Goal: Transaction & Acquisition: Purchase product/service

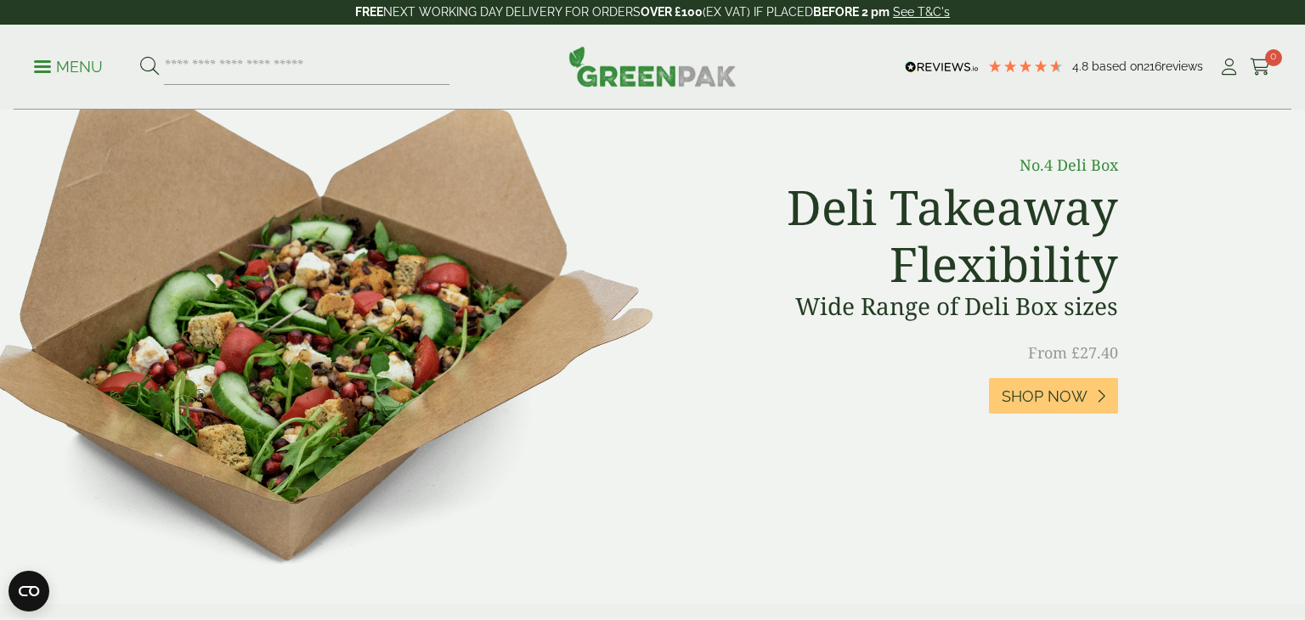
scroll to position [749, 0]
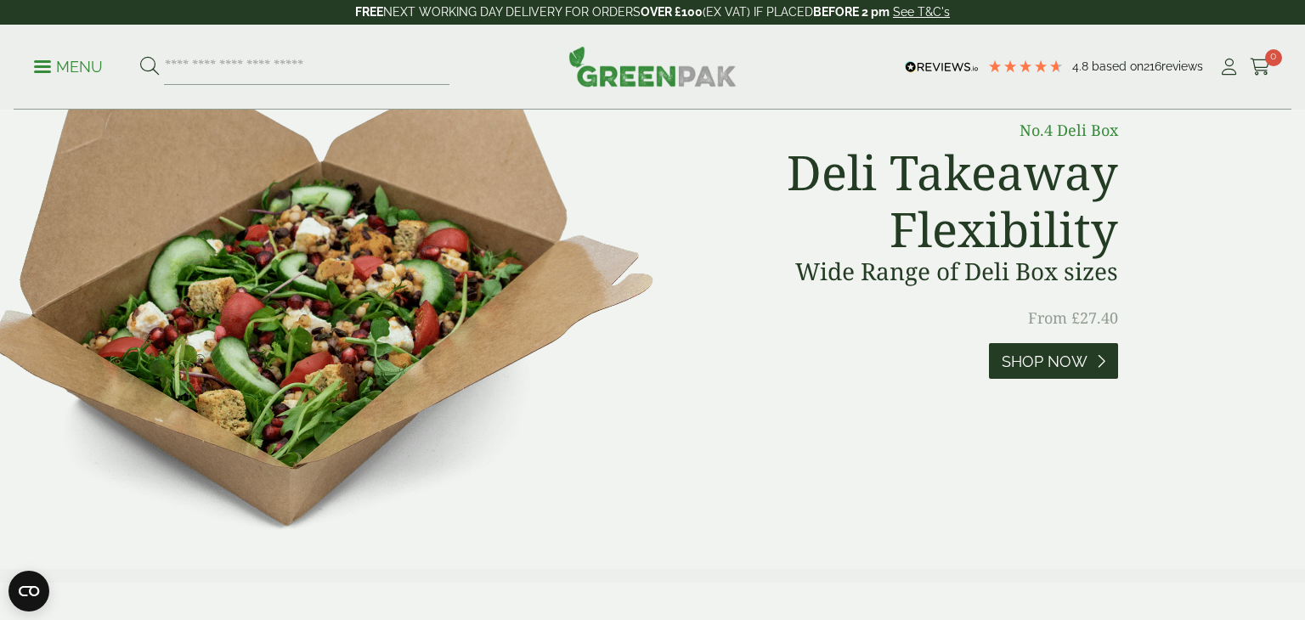
click at [1061, 362] on span "Shop Now" at bounding box center [1045, 362] width 86 height 19
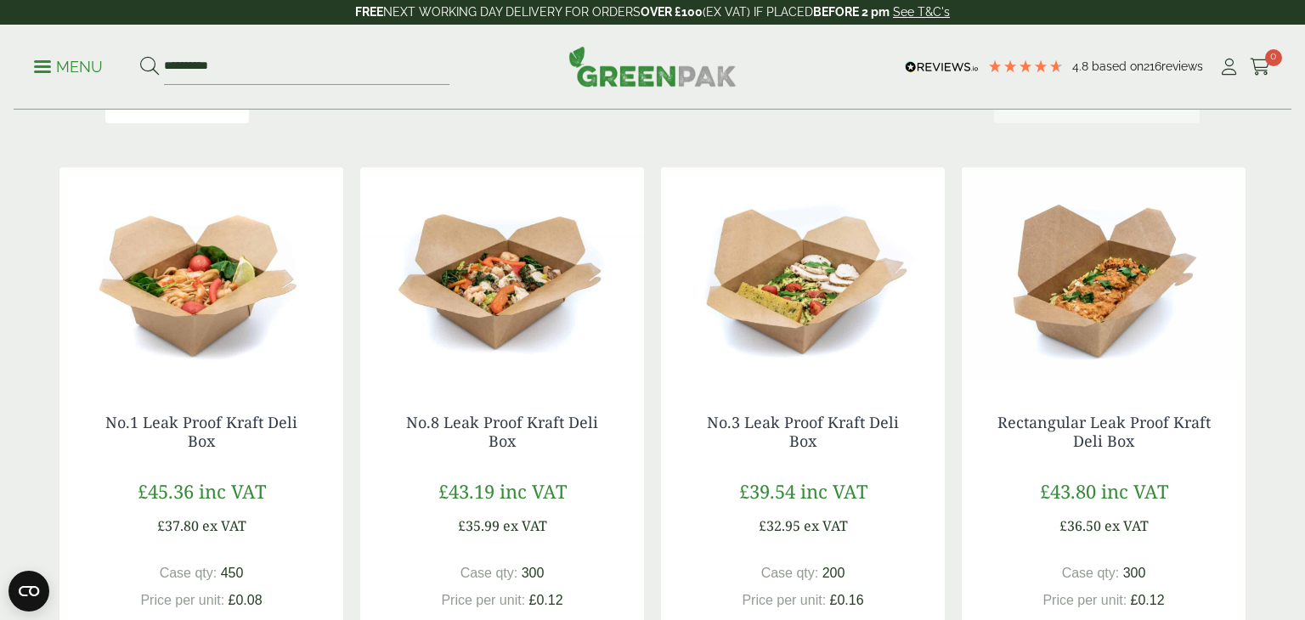
scroll to position [349, 0]
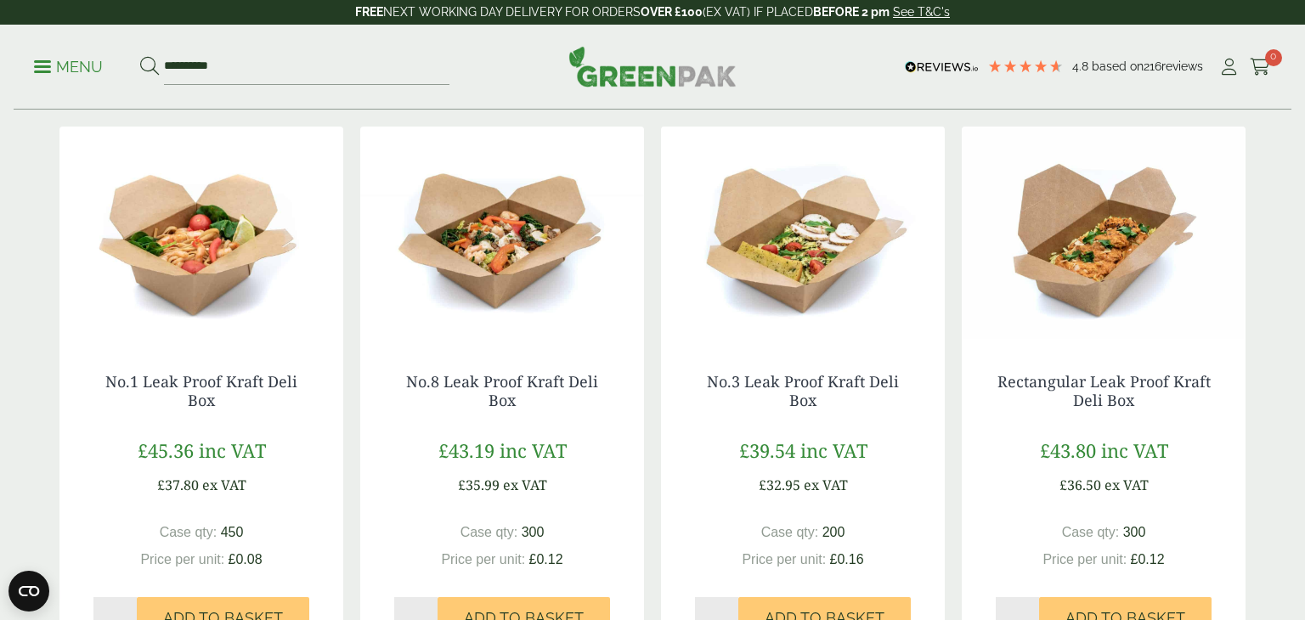
click at [802, 299] on img at bounding box center [803, 233] width 284 height 212
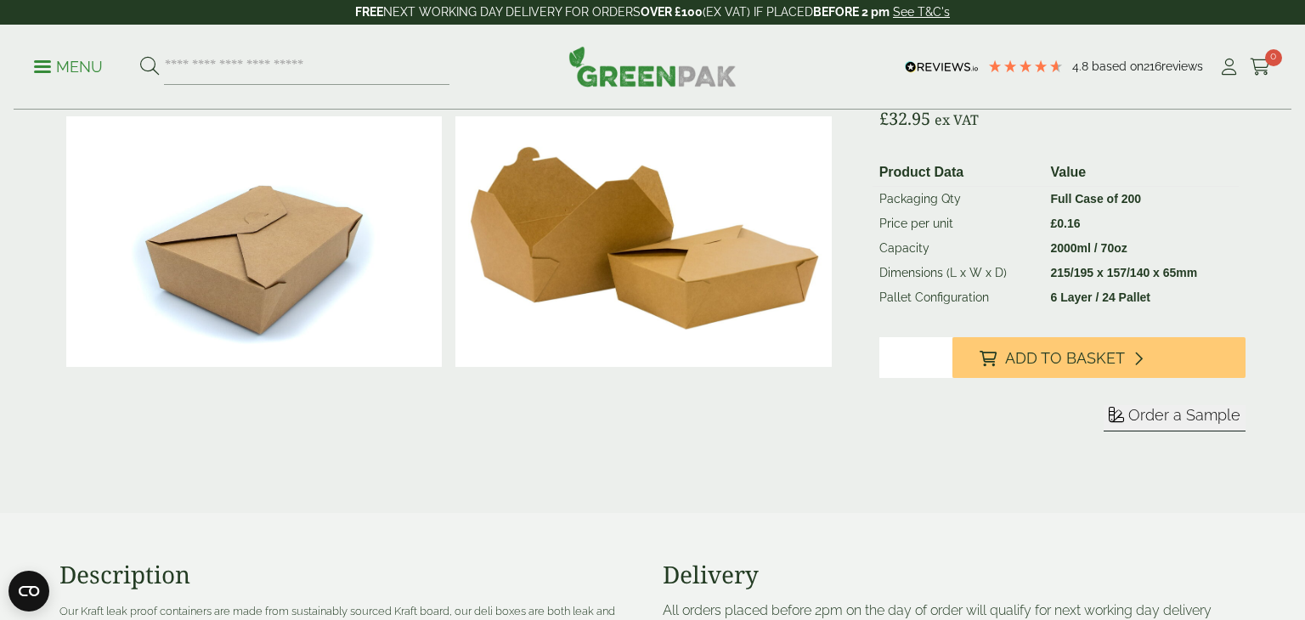
scroll to position [319, 0]
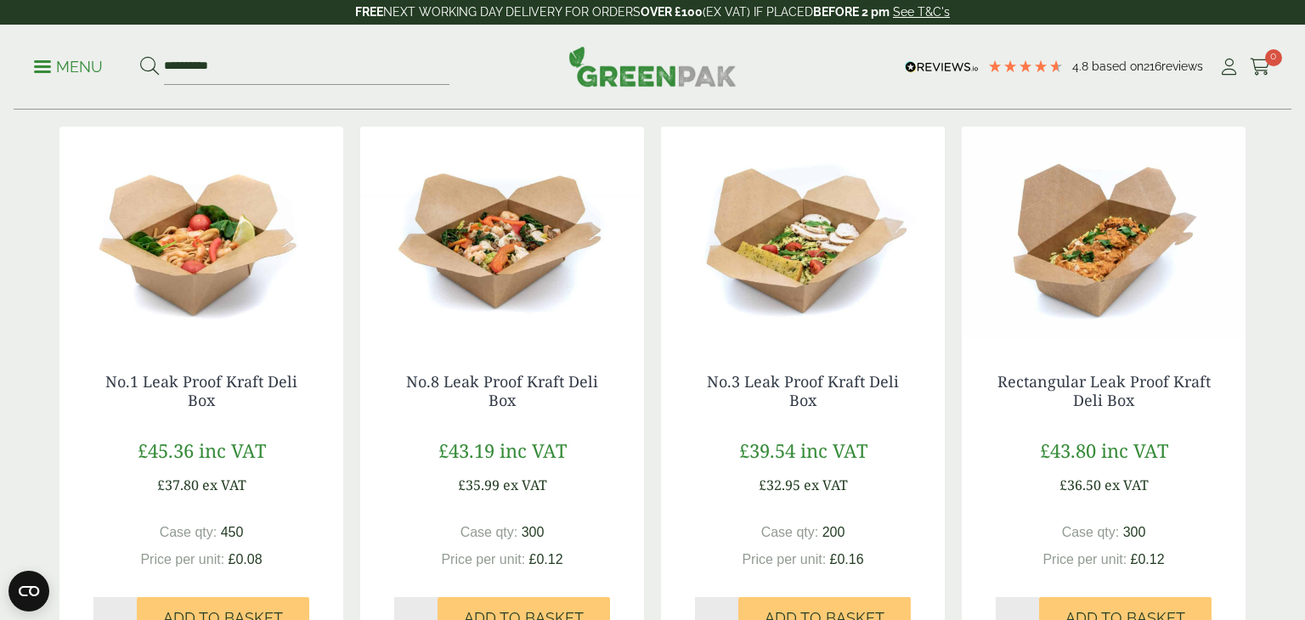
click at [507, 255] on img at bounding box center [502, 233] width 284 height 212
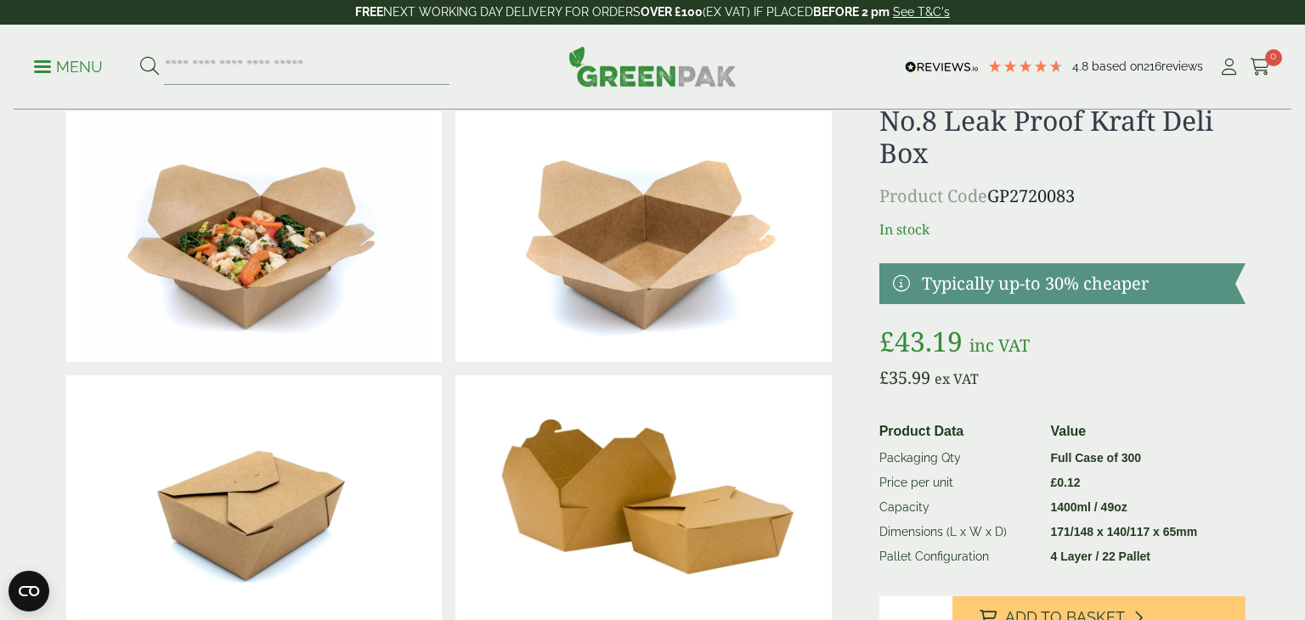
scroll to position [61, 0]
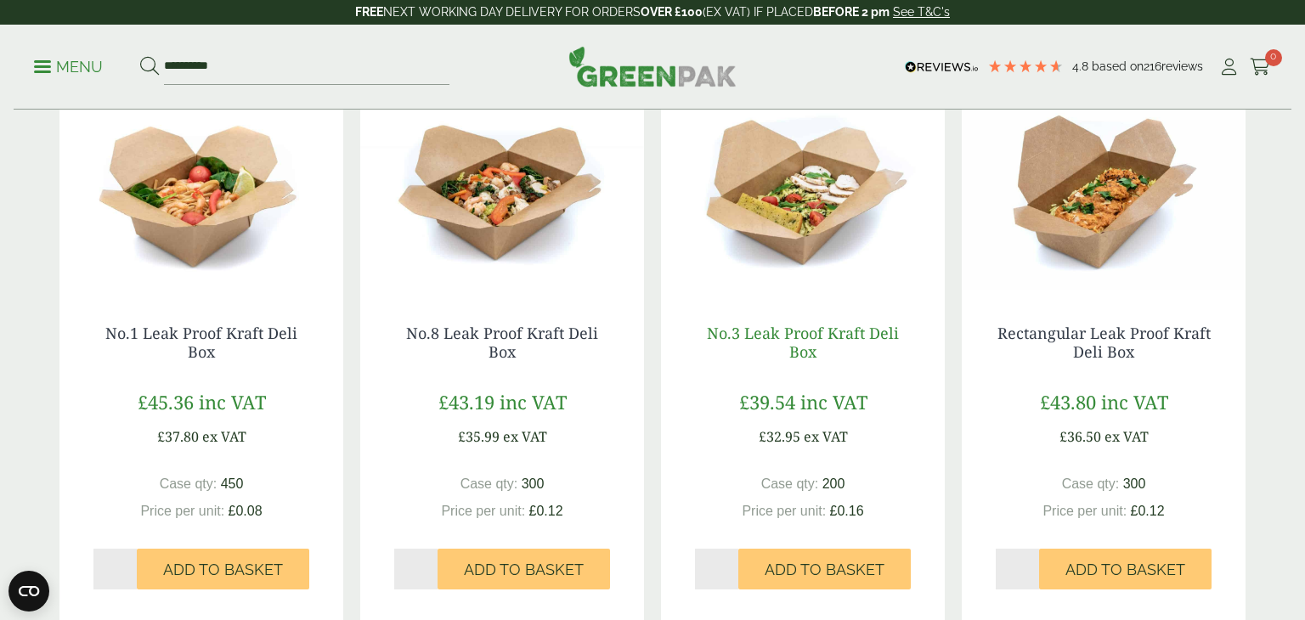
scroll to position [398, 0]
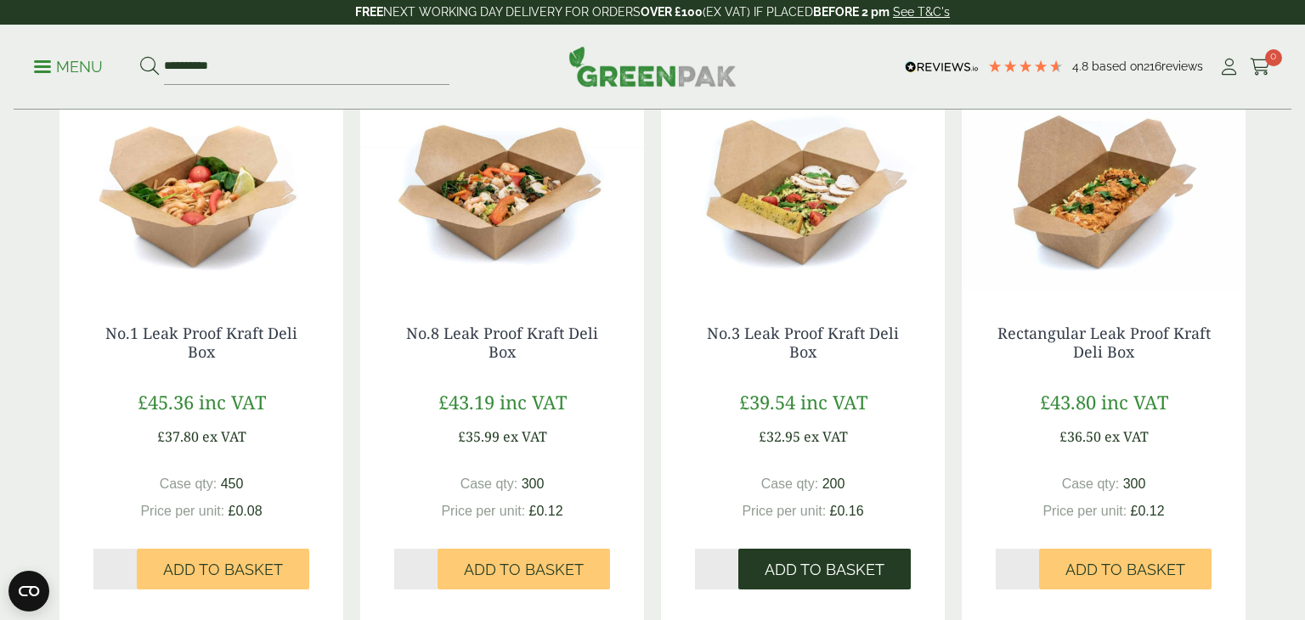
click at [846, 578] on span "Add to Basket" at bounding box center [825, 570] width 120 height 19
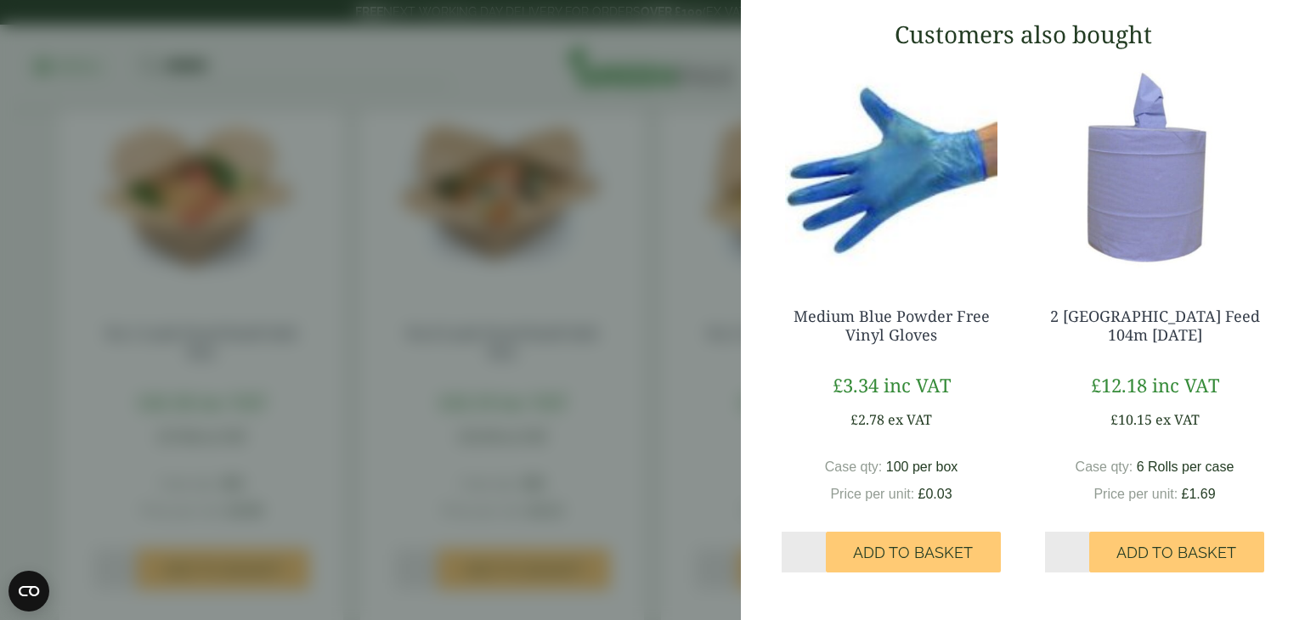
scroll to position [0, 0]
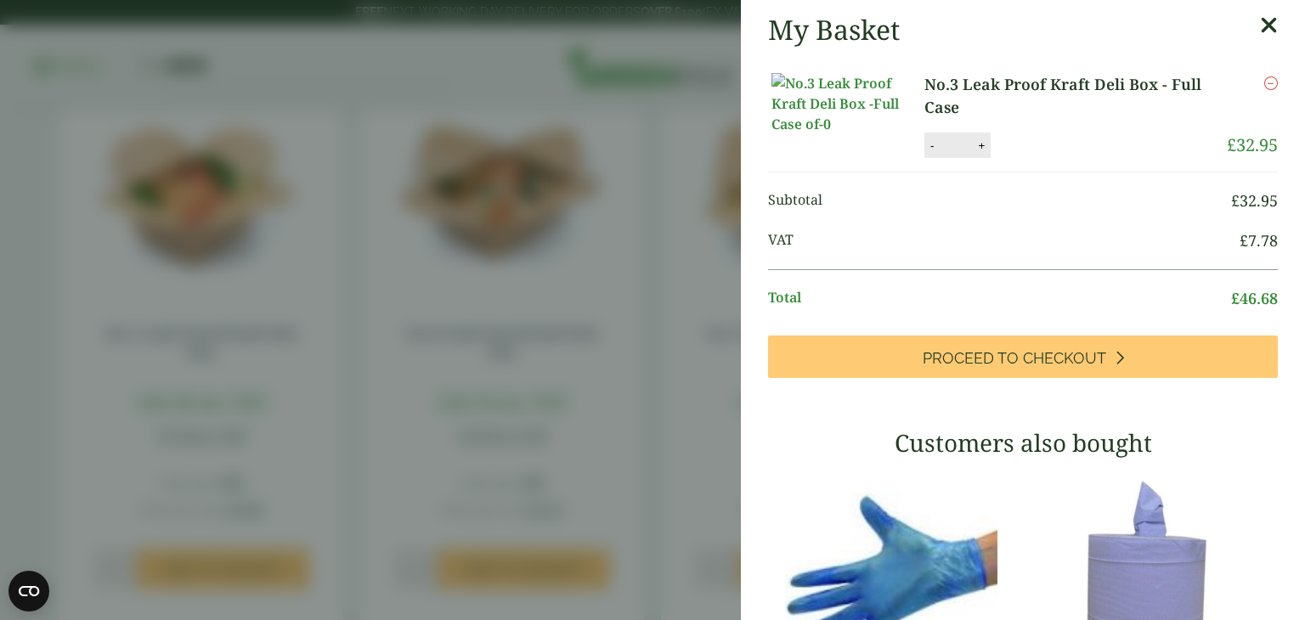
click at [641, 33] on aside "My Basket No.3 Leak Proof Kraft Deli Box - Full Case No.3 Leak Proof Kraft Deli…" at bounding box center [652, 310] width 1305 height 620
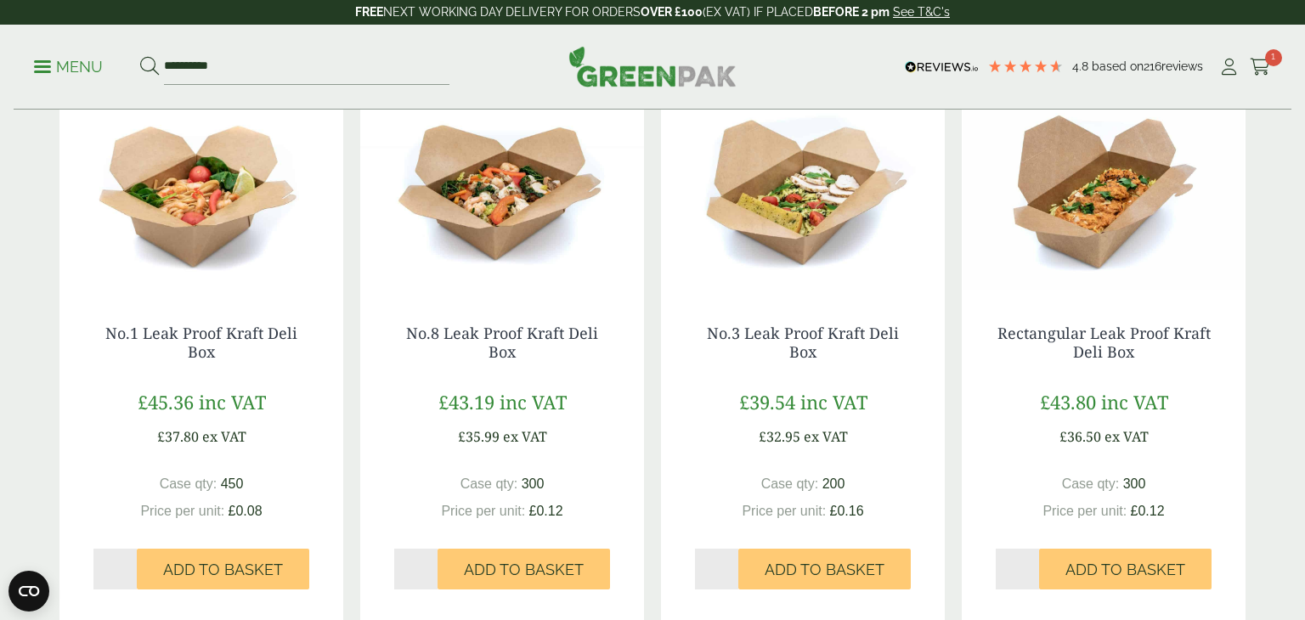
click at [79, 63] on p "Menu" at bounding box center [68, 67] width 69 height 20
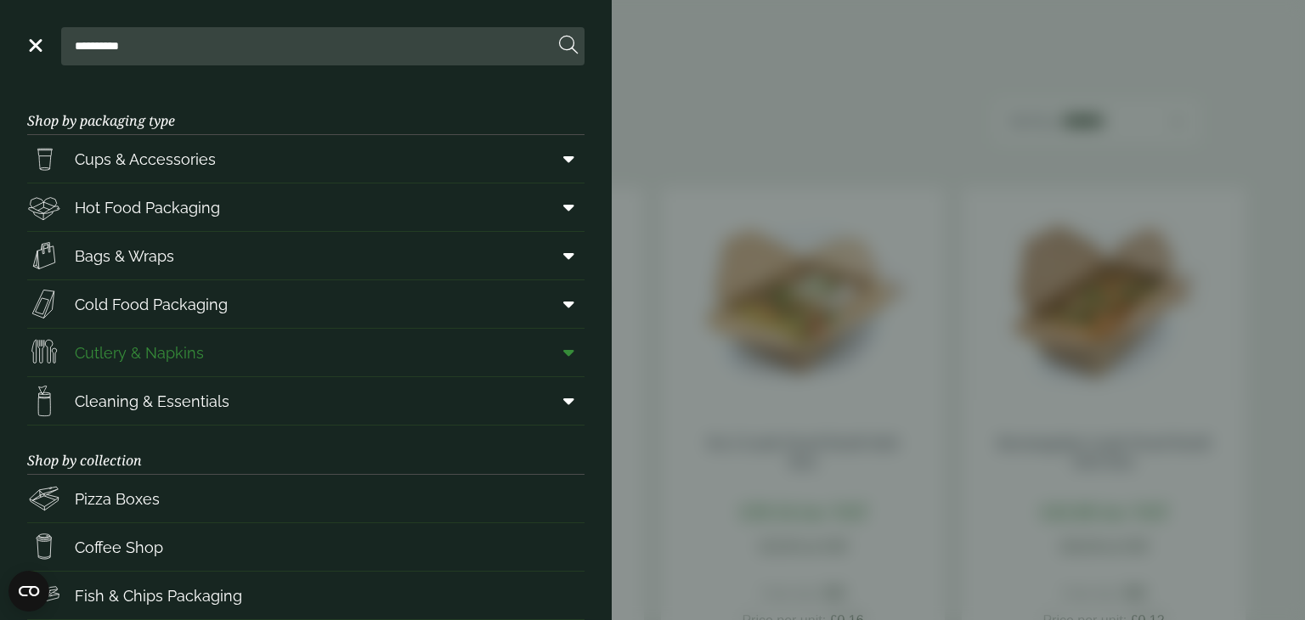
scroll to position [105, 0]
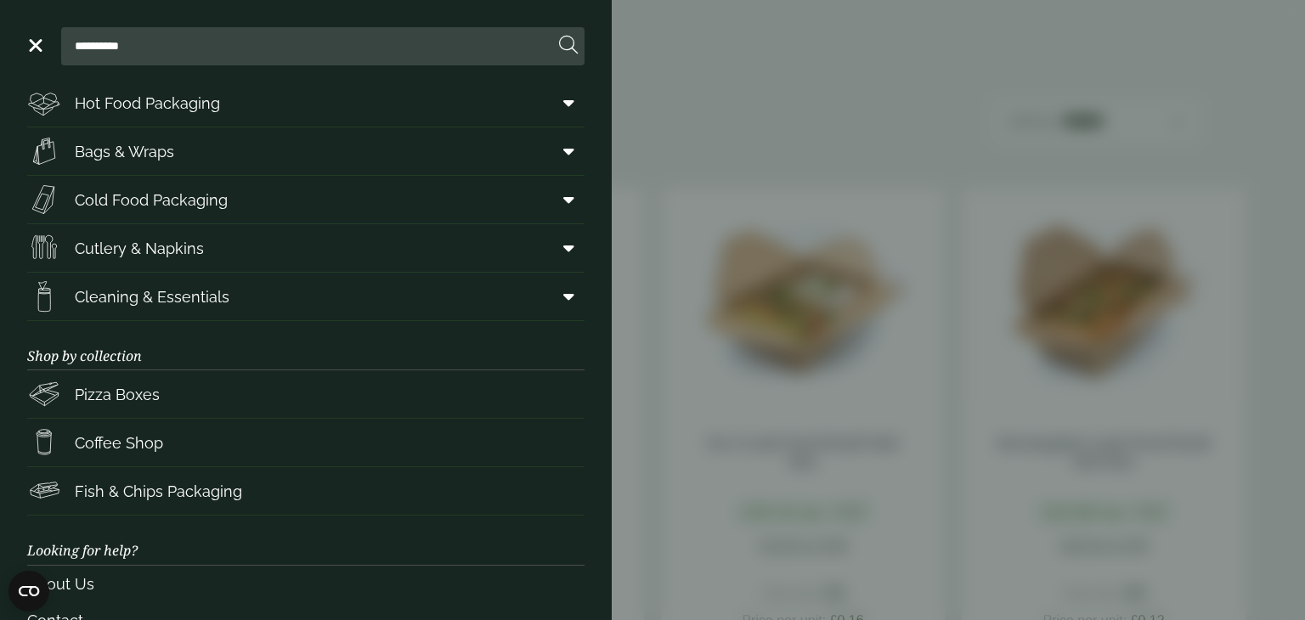
click at [132, 54] on input "**********" at bounding box center [311, 46] width 486 height 36
type input "*"
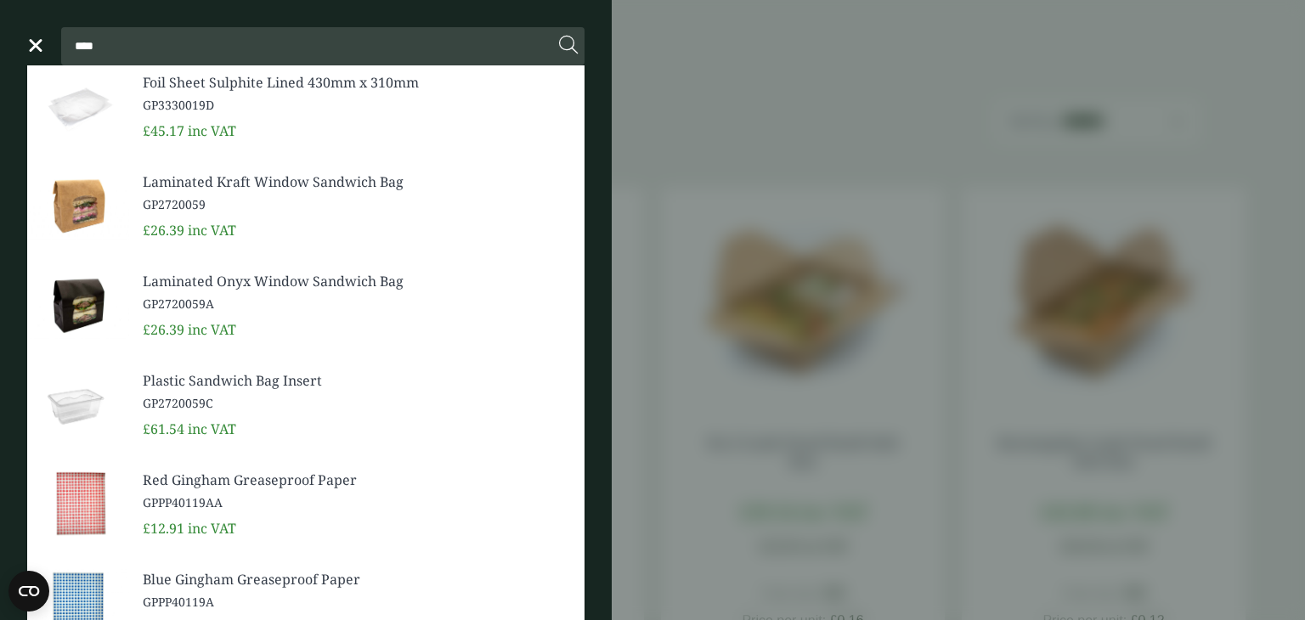
type input "****"
click at [559, 35] on button at bounding box center [568, 46] width 19 height 22
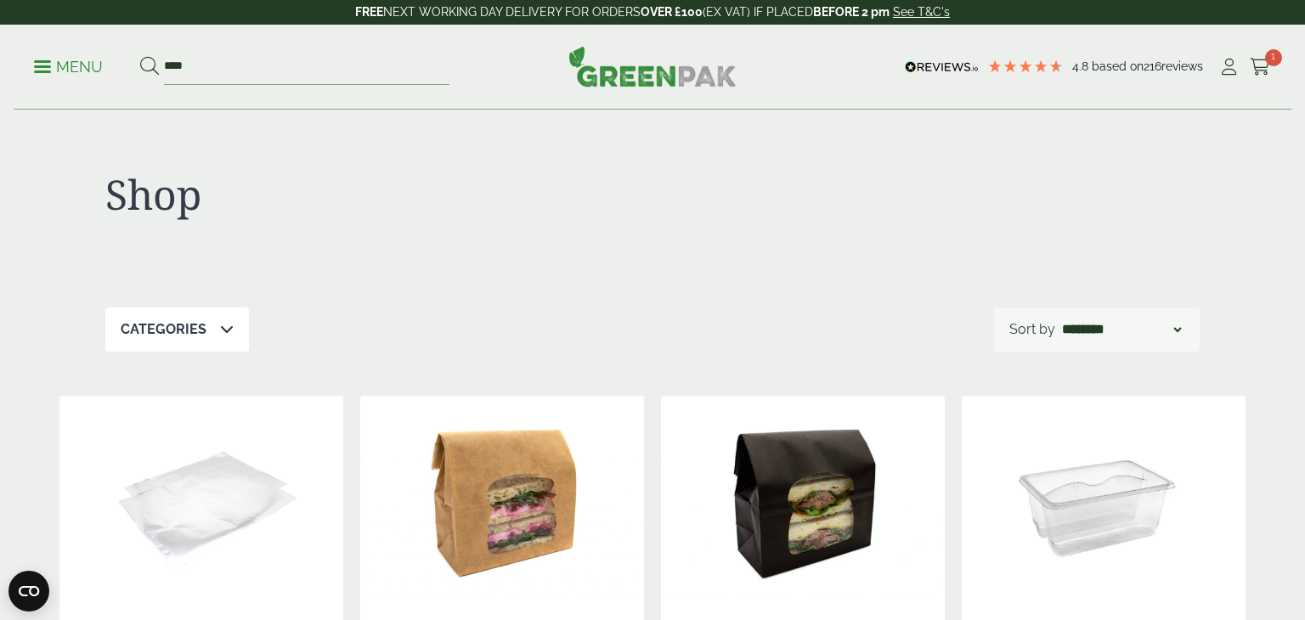
click at [85, 61] on p "Menu" at bounding box center [68, 67] width 69 height 20
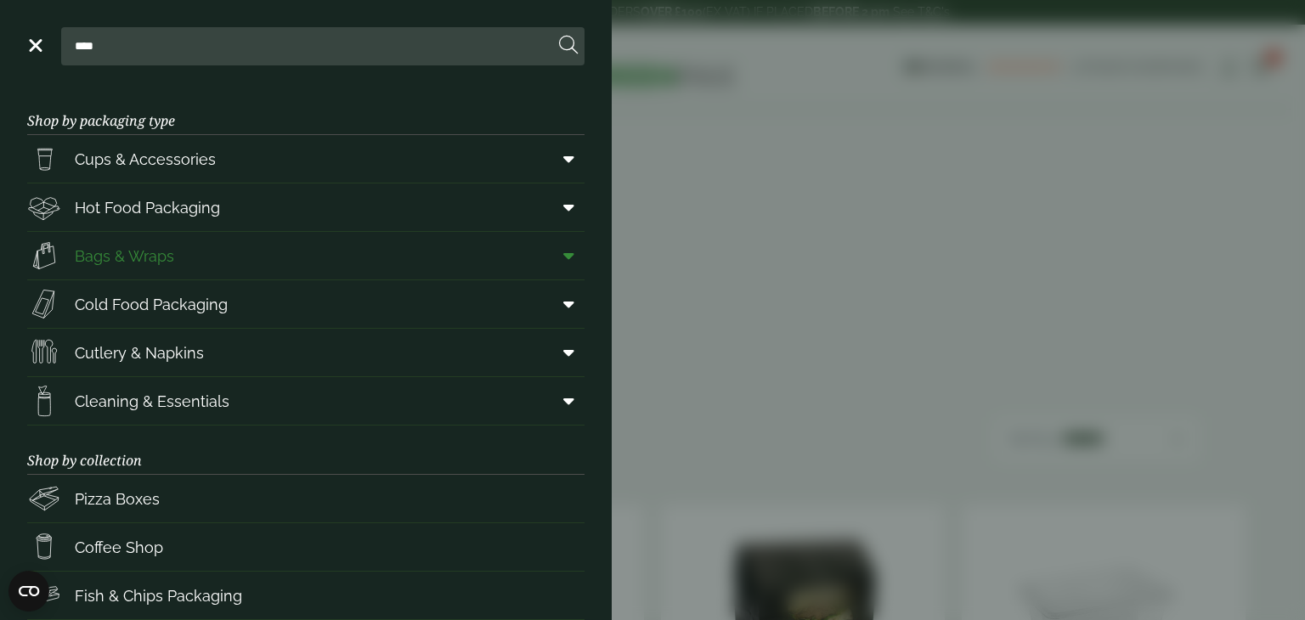
click at [158, 252] on span "Bags & Wraps" at bounding box center [124, 256] width 99 height 23
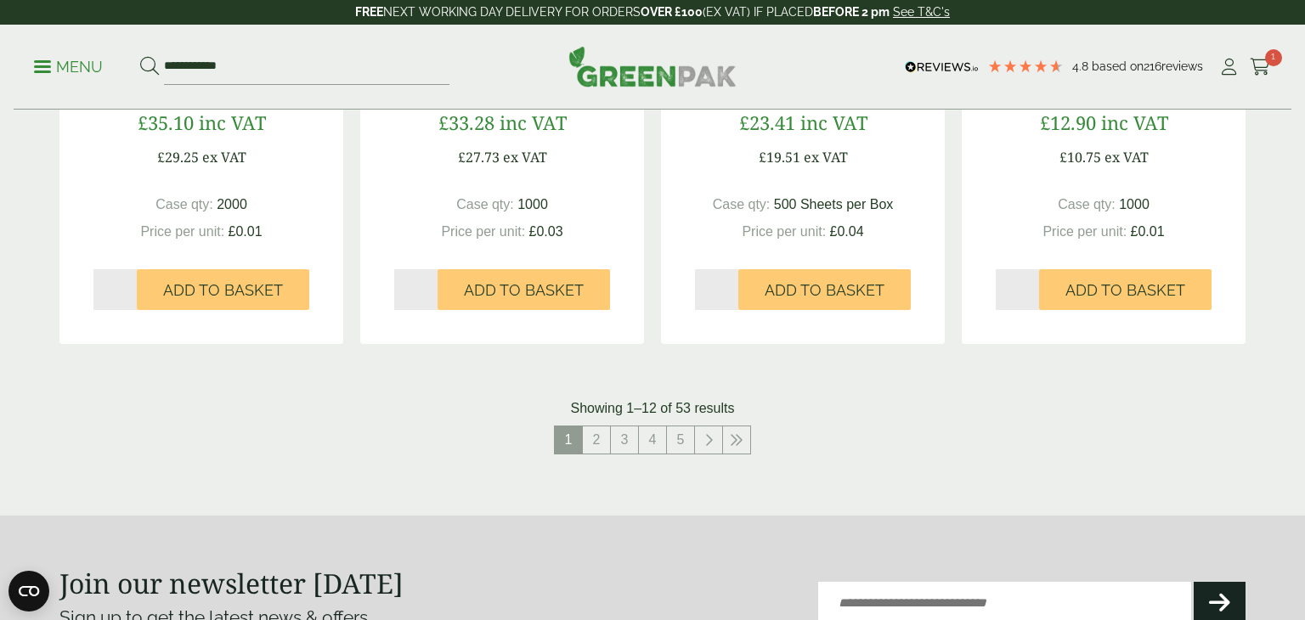
scroll to position [1754, 0]
click at [597, 440] on link "2" at bounding box center [596, 440] width 27 height 27
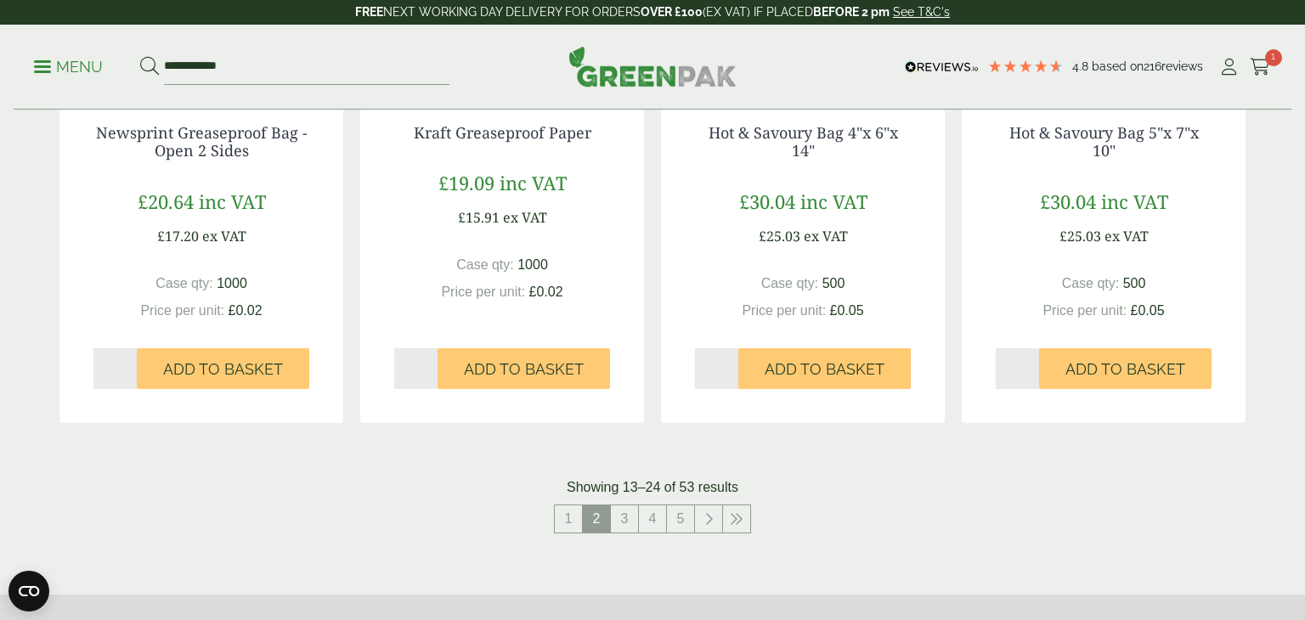
scroll to position [1673, 0]
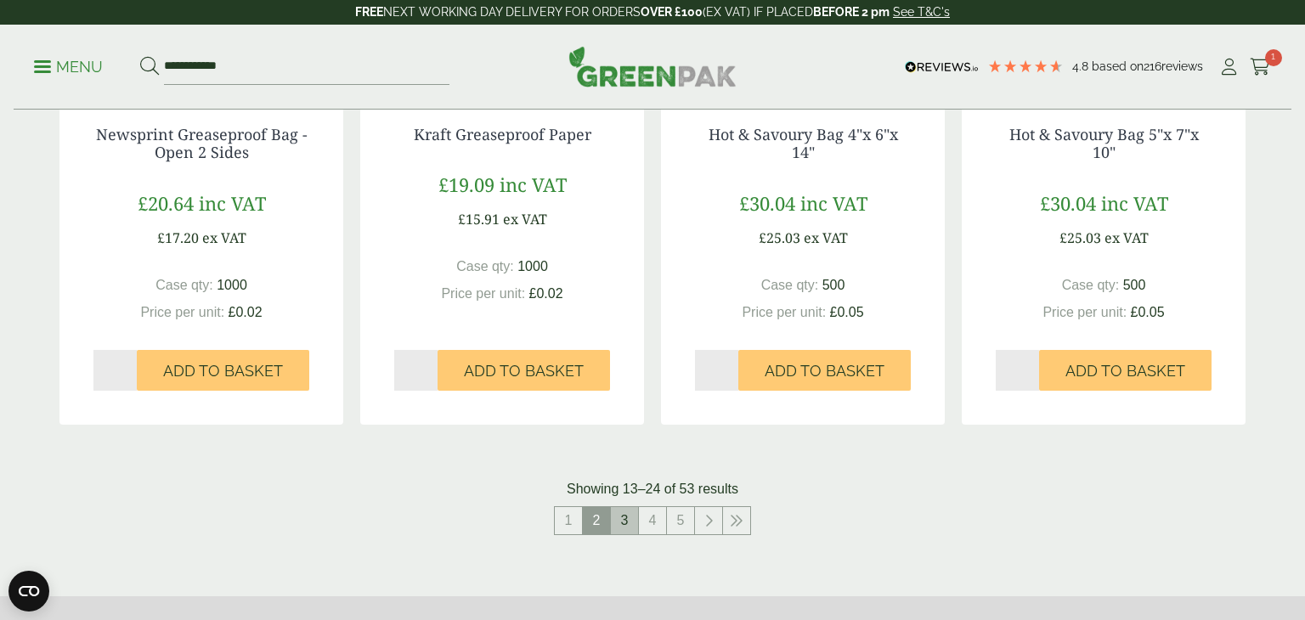
click at [621, 523] on link "3" at bounding box center [624, 520] width 27 height 27
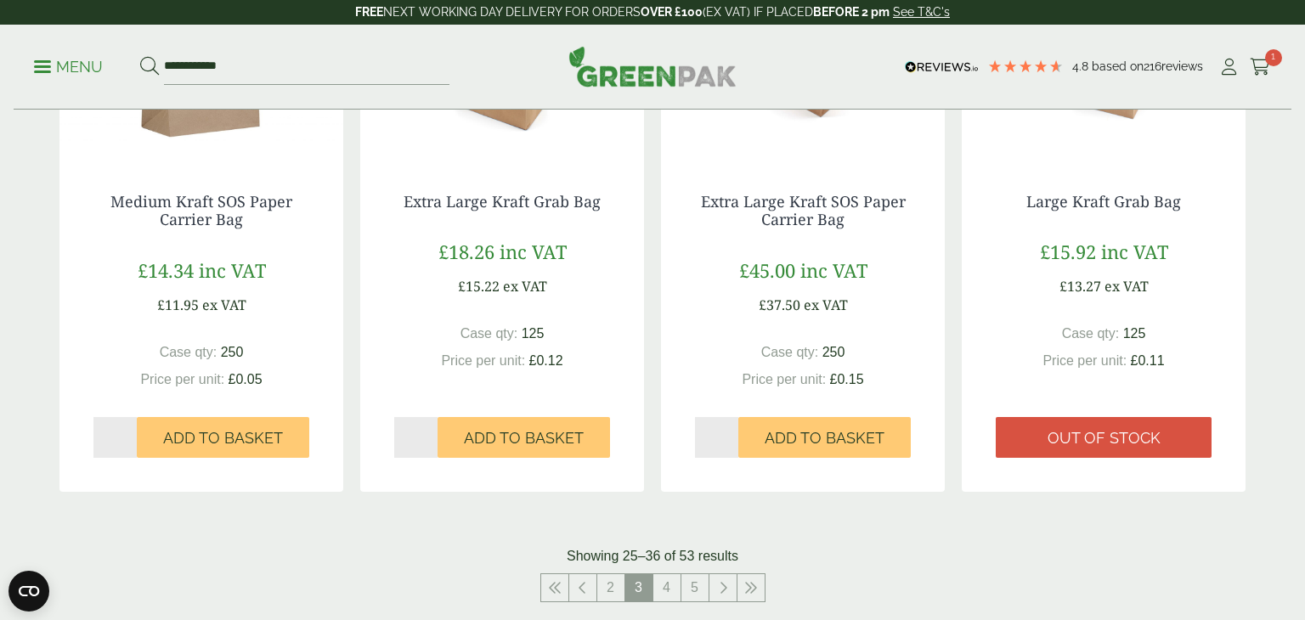
scroll to position [1605, 0]
click at [671, 585] on link "4" at bounding box center [666, 588] width 27 height 27
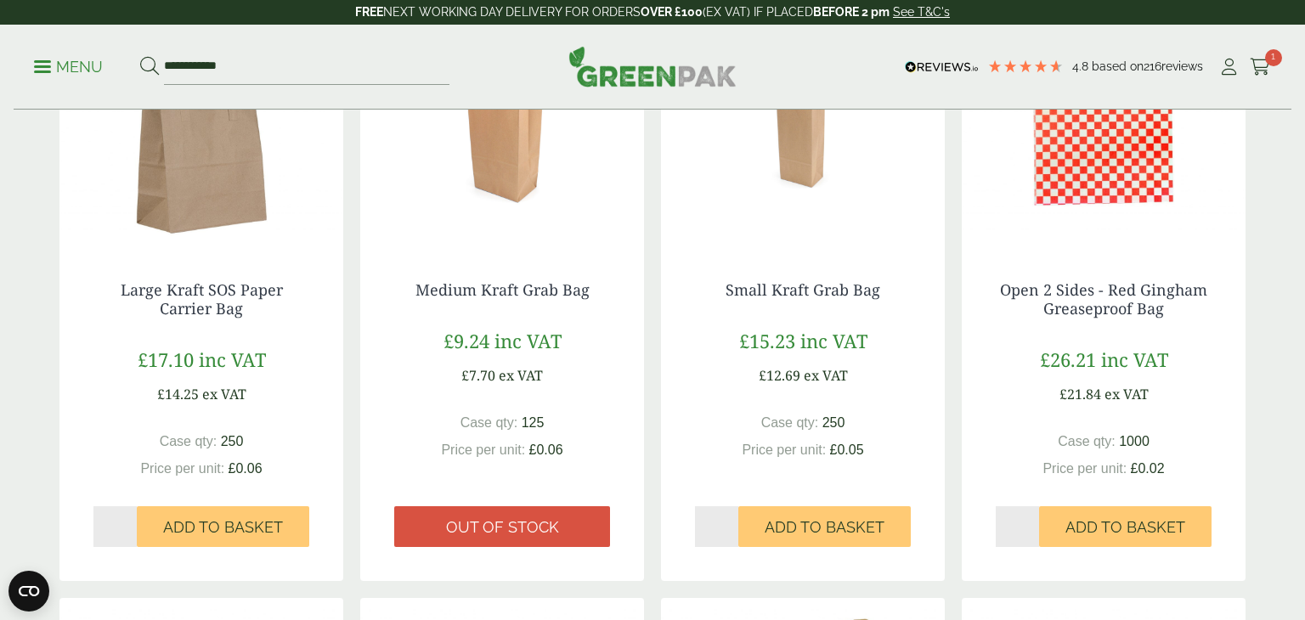
scroll to position [397, 0]
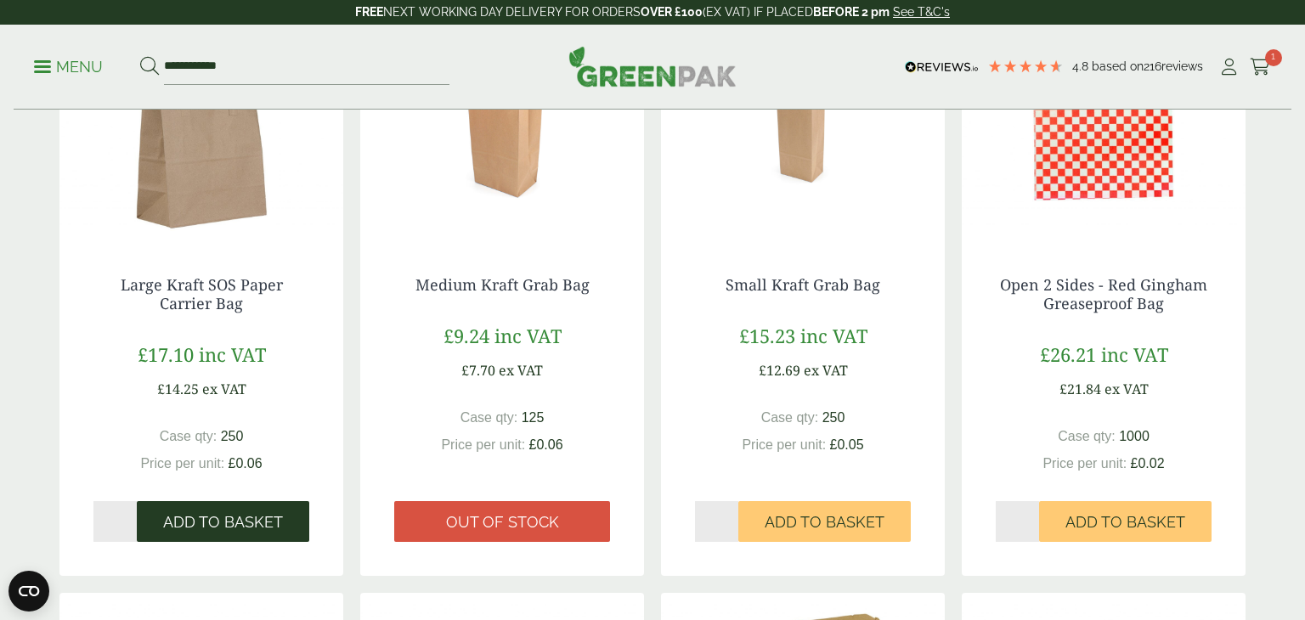
click at [220, 523] on span "Add to Basket" at bounding box center [223, 522] width 120 height 19
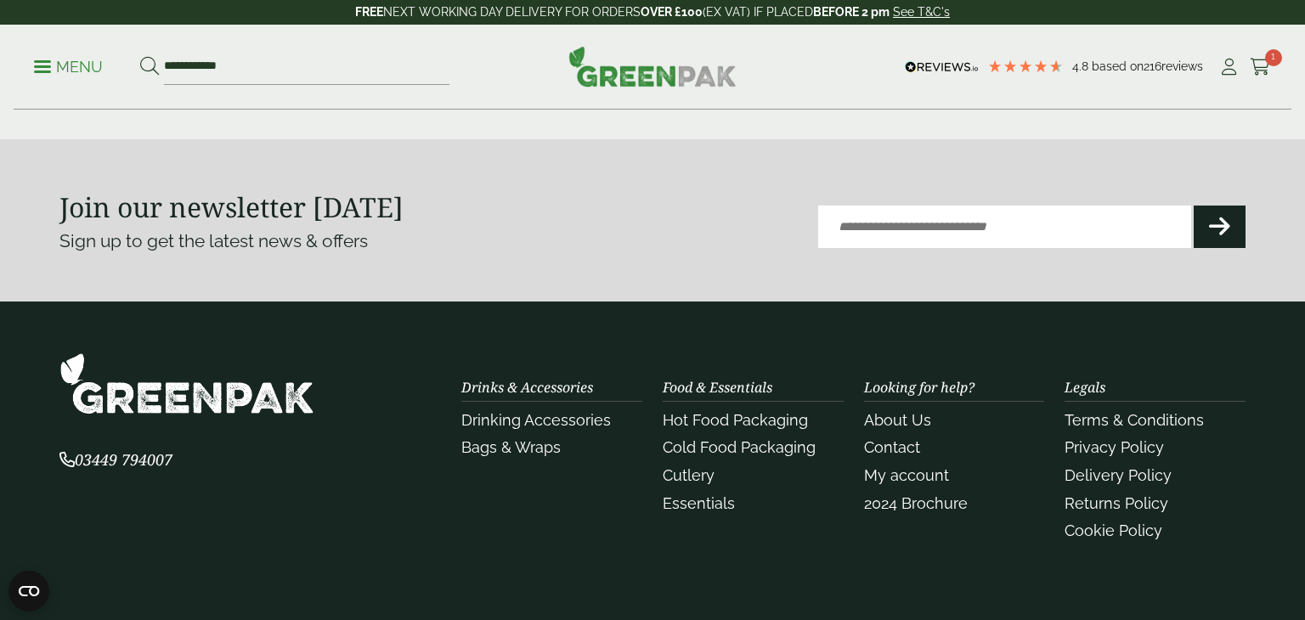
scroll to position [2173, 0]
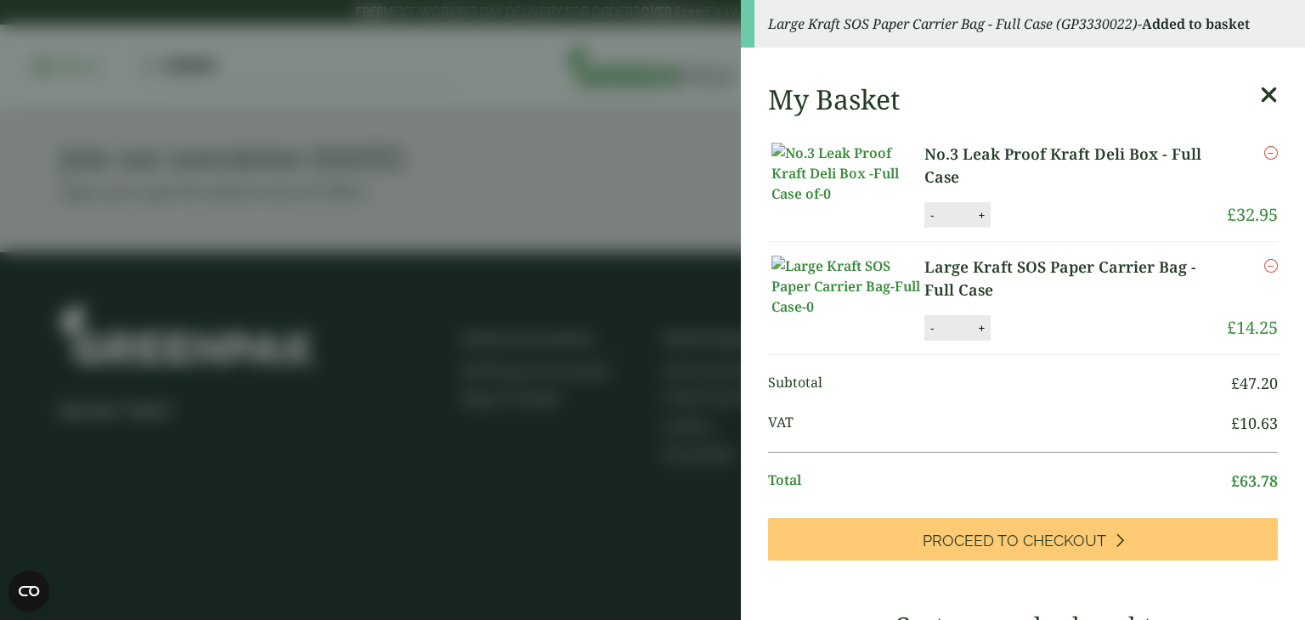
click at [515, 323] on aside "Large Kraft SOS Paper Carrier Bag - Full Case (GP3330022) - Added to basket My …" at bounding box center [652, 310] width 1305 height 620
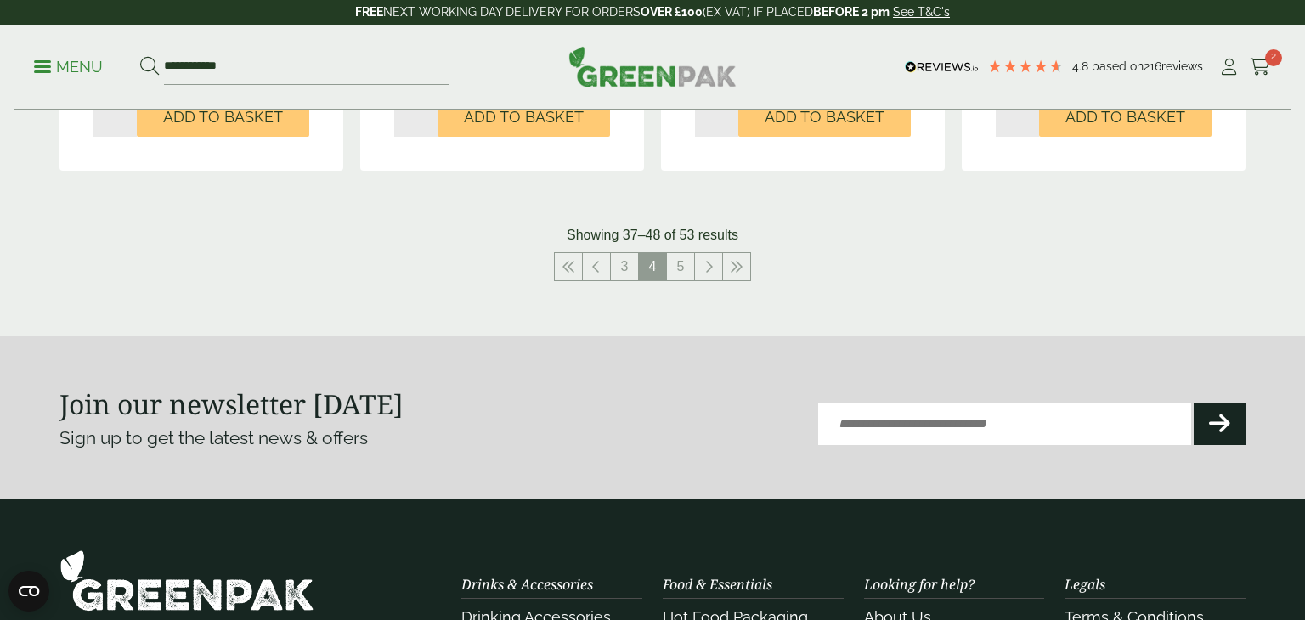
scroll to position [1929, 0]
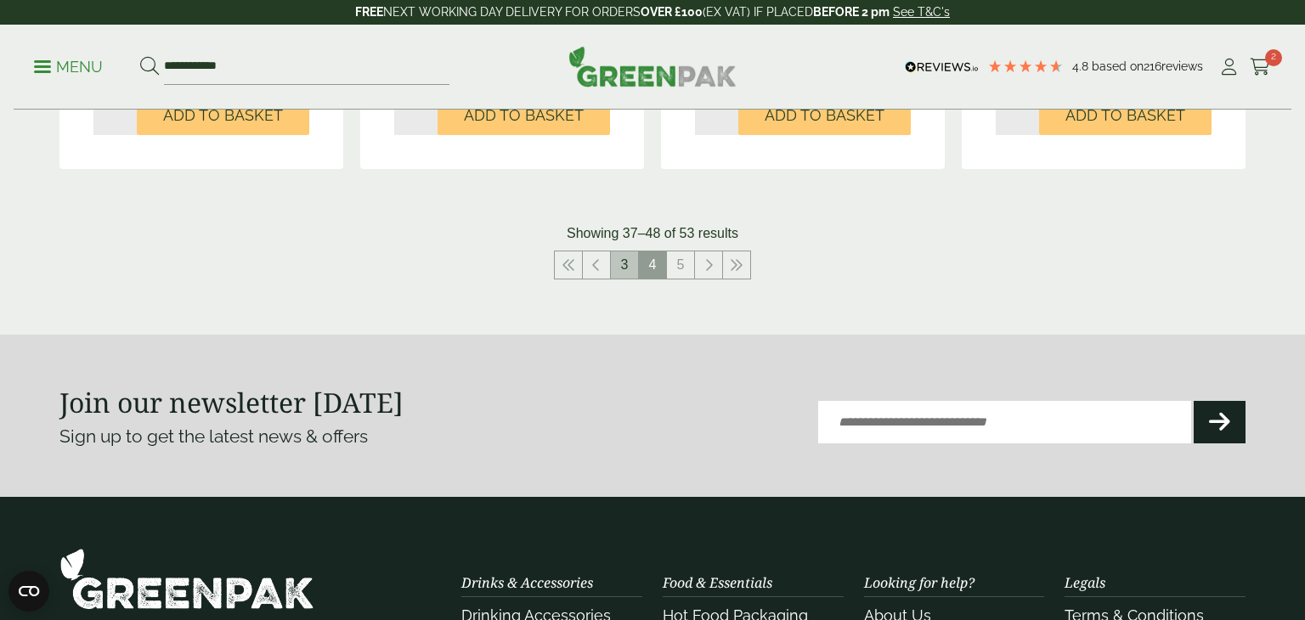
click at [636, 273] on link "3" at bounding box center [624, 264] width 27 height 27
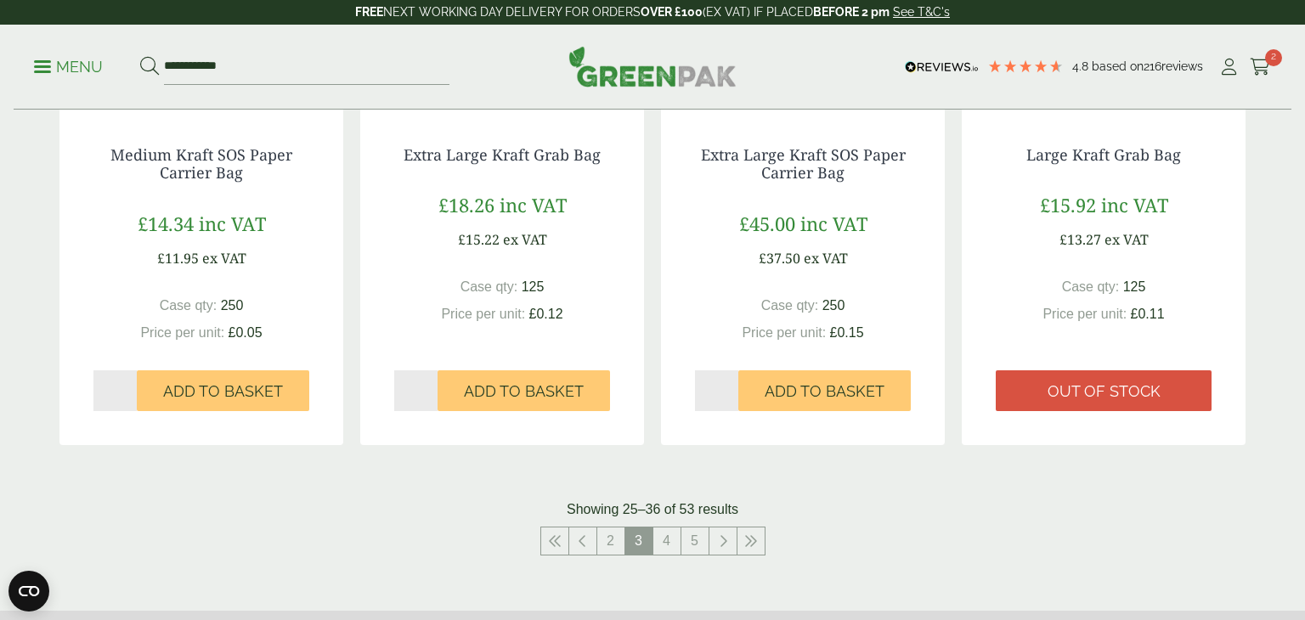
scroll to position [1661, 0]
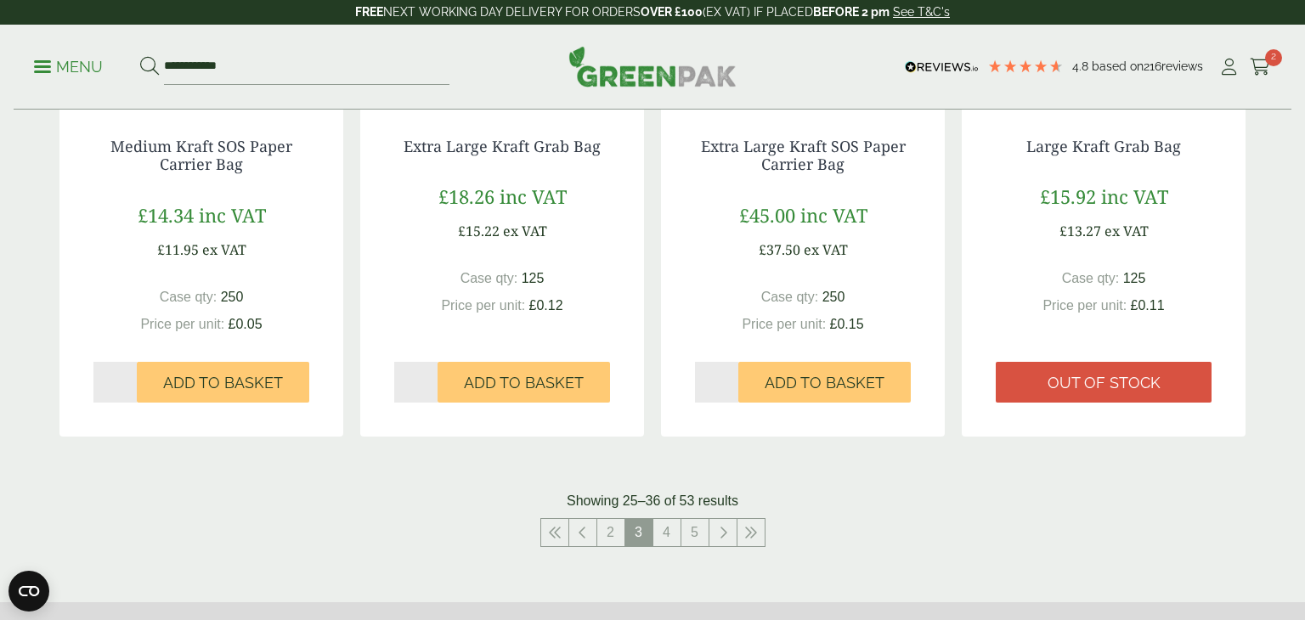
click at [582, 497] on p "Showing 25–36 of 53 results" at bounding box center [653, 501] width 172 height 20
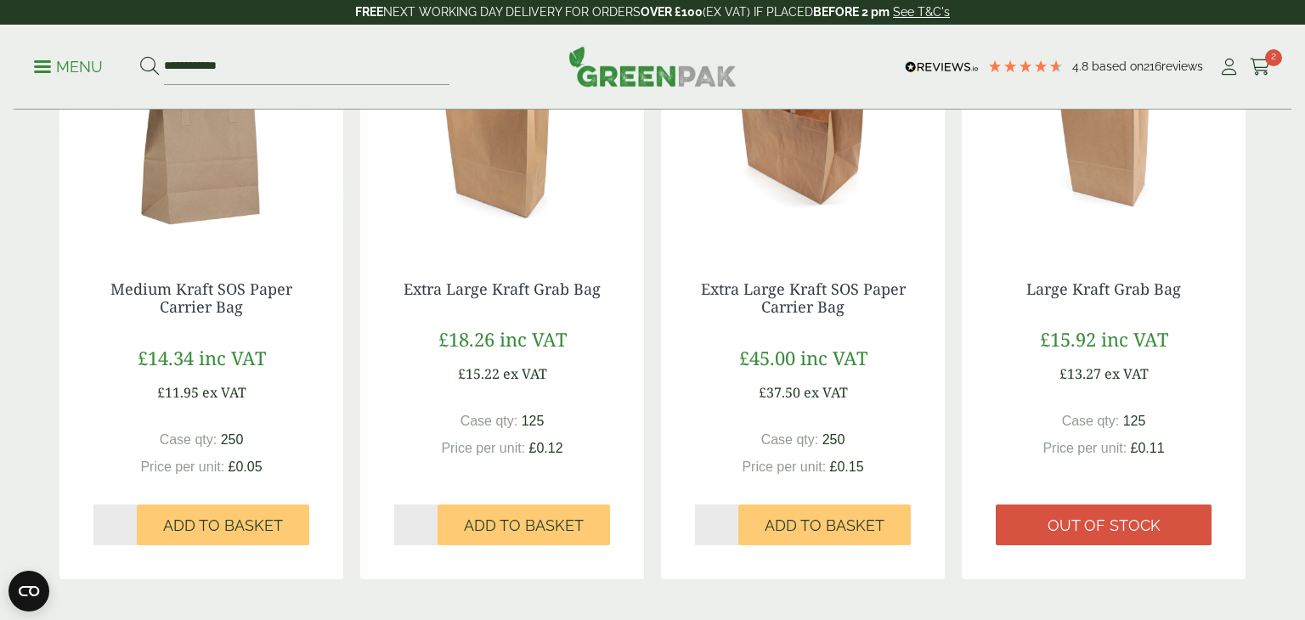
scroll to position [1679, 0]
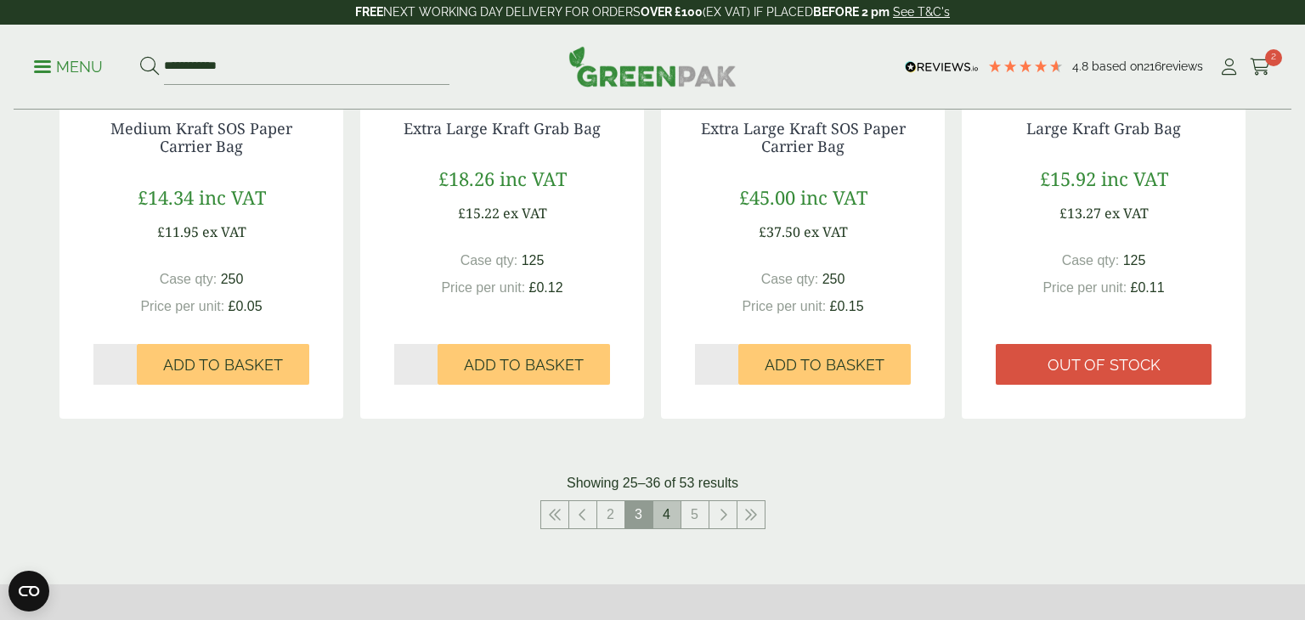
click at [662, 515] on link "4" at bounding box center [666, 514] width 27 height 27
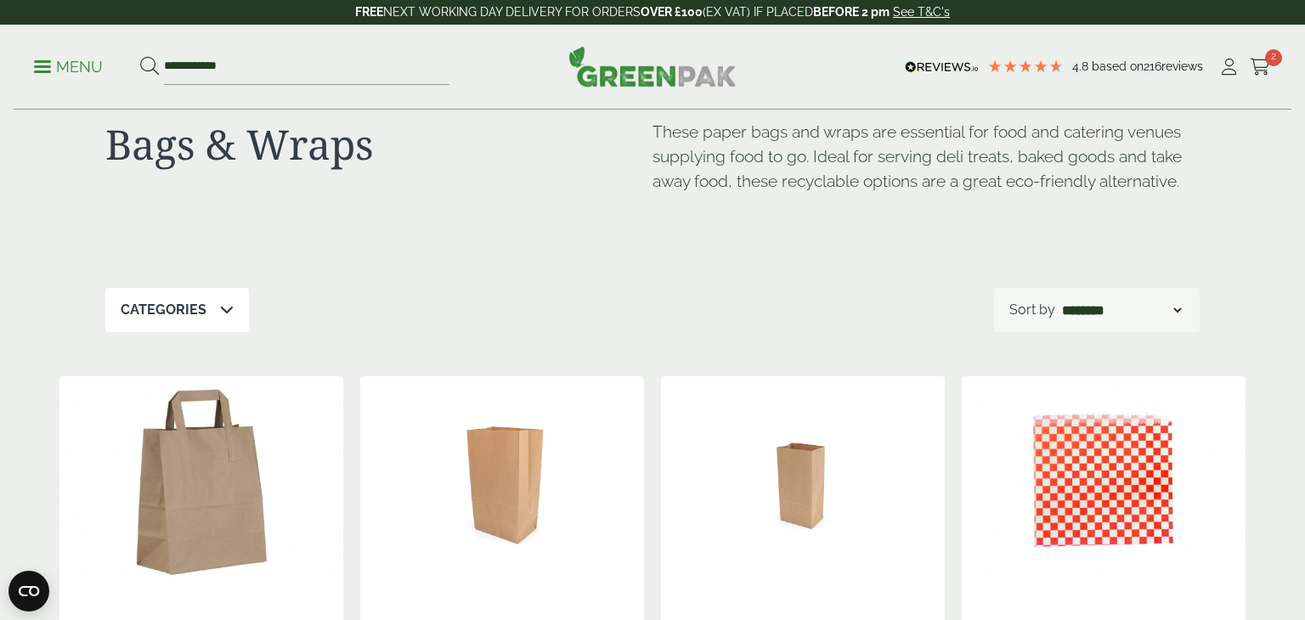
scroll to position [331, 0]
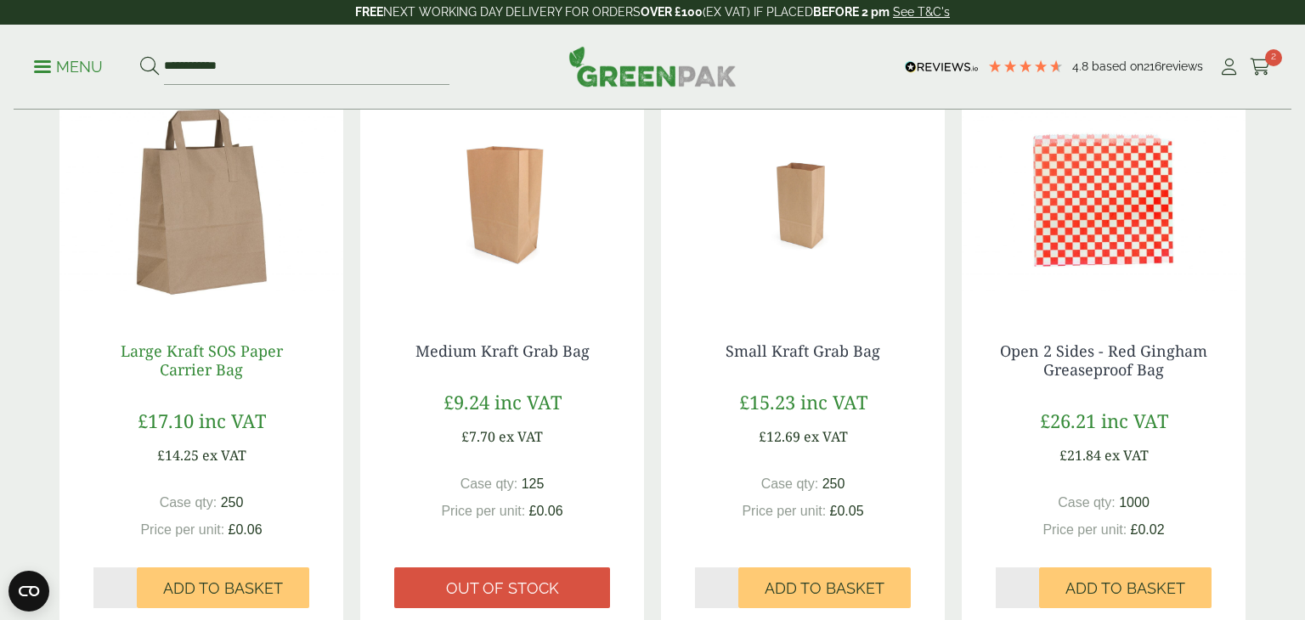
click at [208, 359] on link "Large Kraft SOS Paper Carrier Bag" at bounding box center [202, 360] width 162 height 39
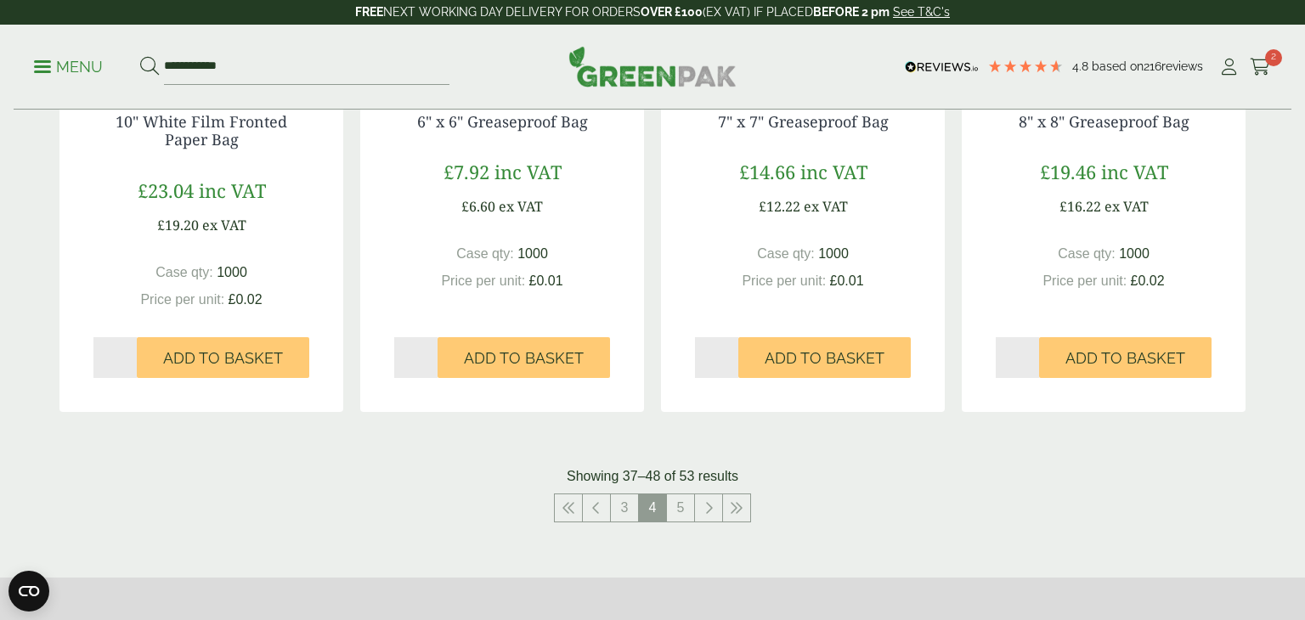
scroll to position [1681, 0]
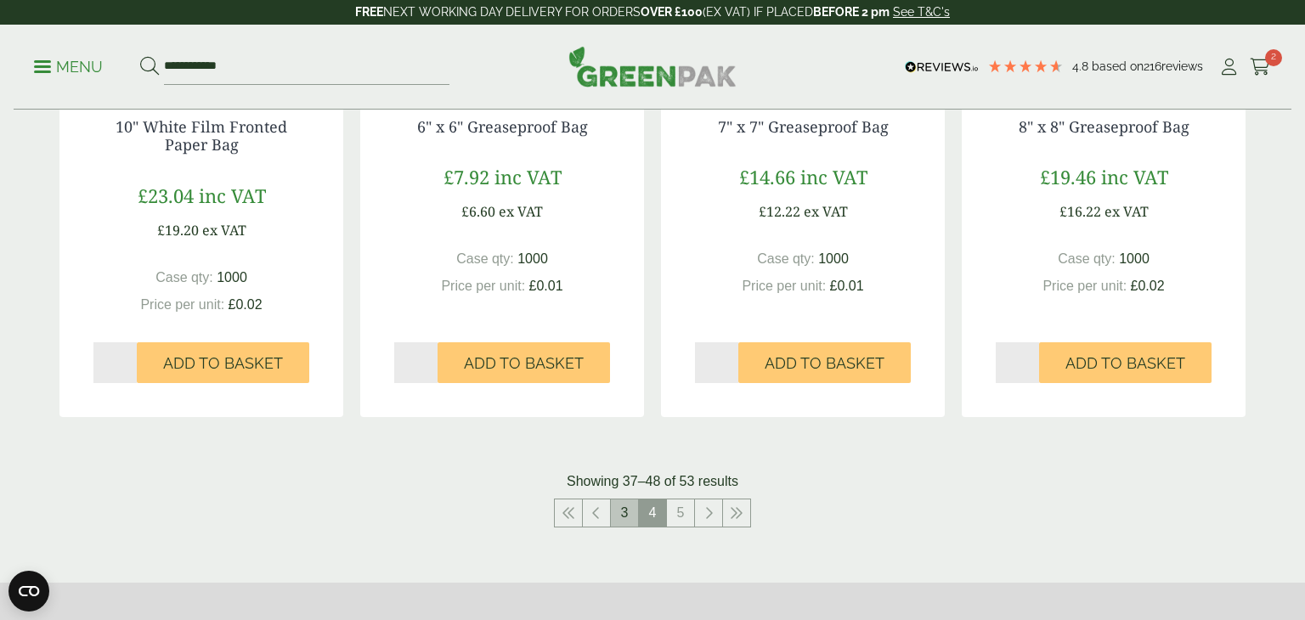
click at [622, 514] on link "3" at bounding box center [624, 513] width 27 height 27
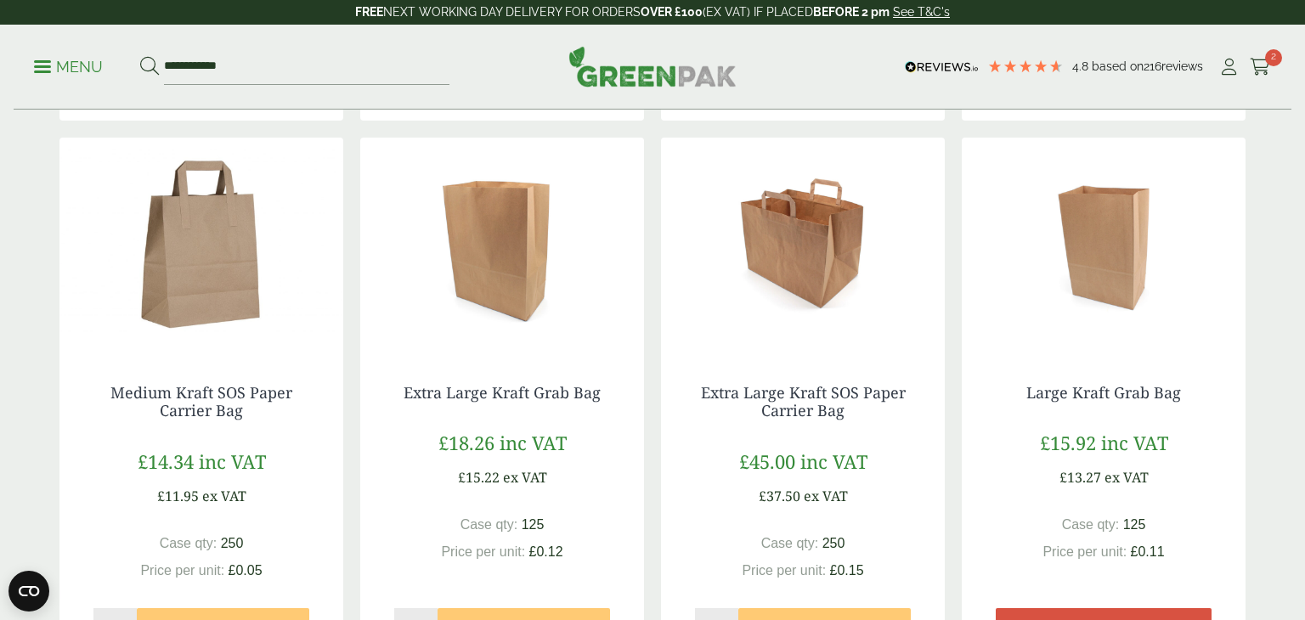
scroll to position [1452, 0]
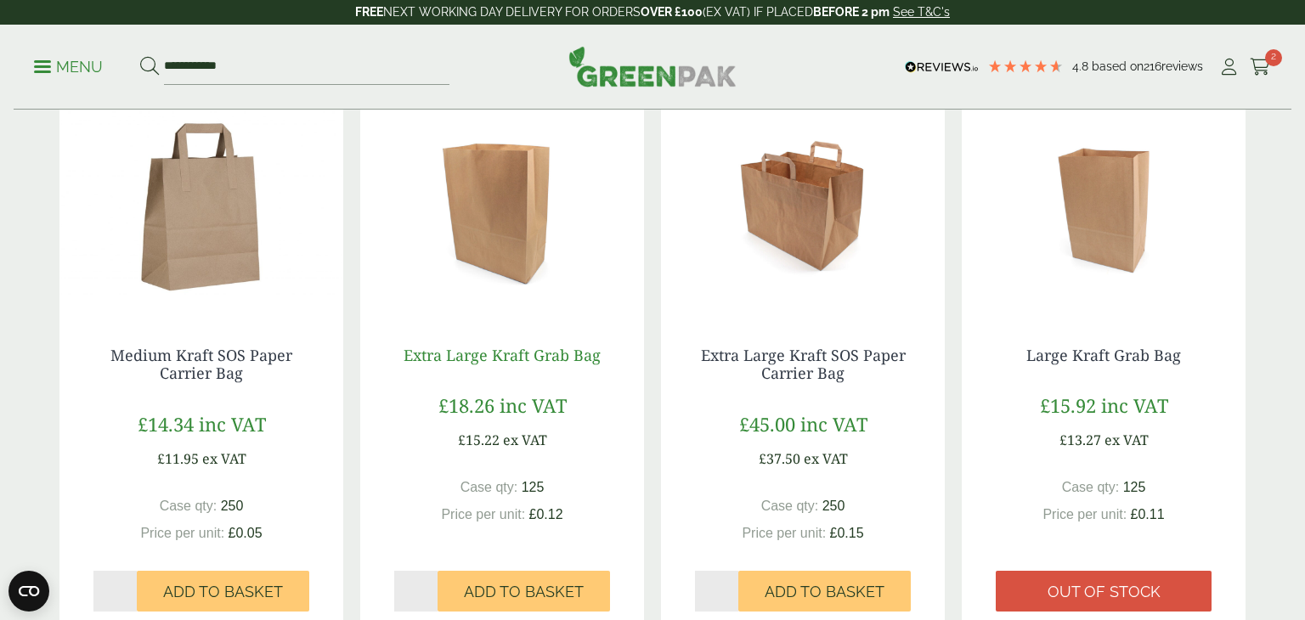
click at [505, 357] on link "Extra Large Kraft Grab Bag" at bounding box center [502, 355] width 197 height 20
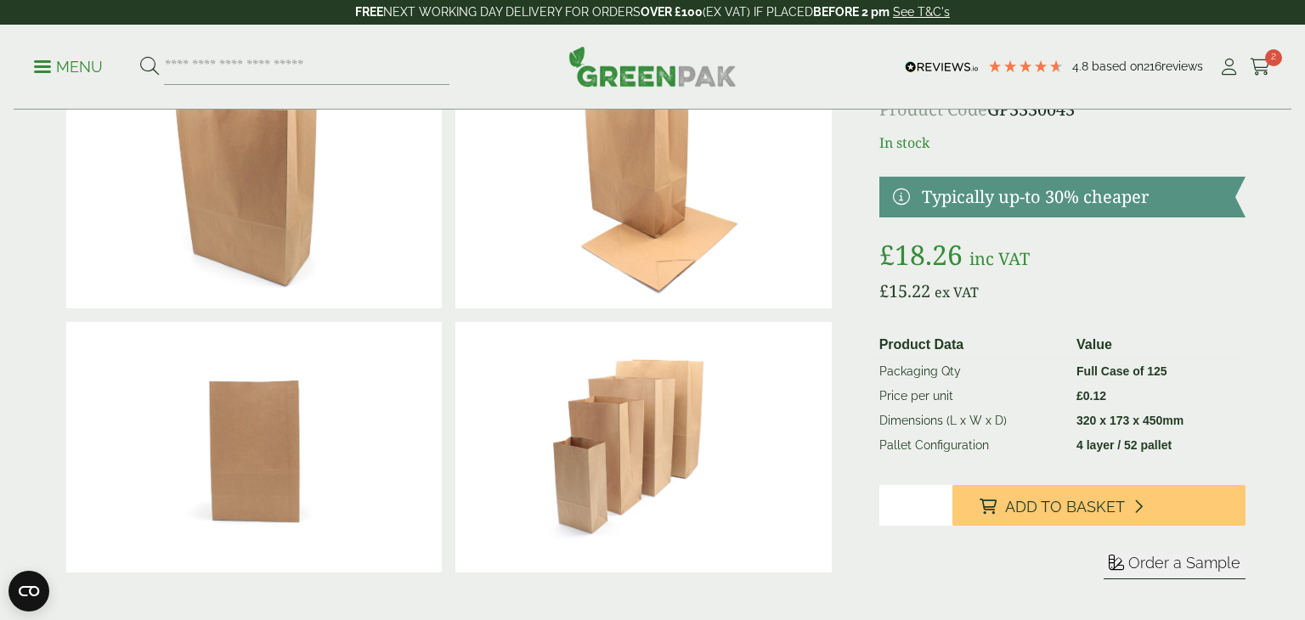
scroll to position [116, 0]
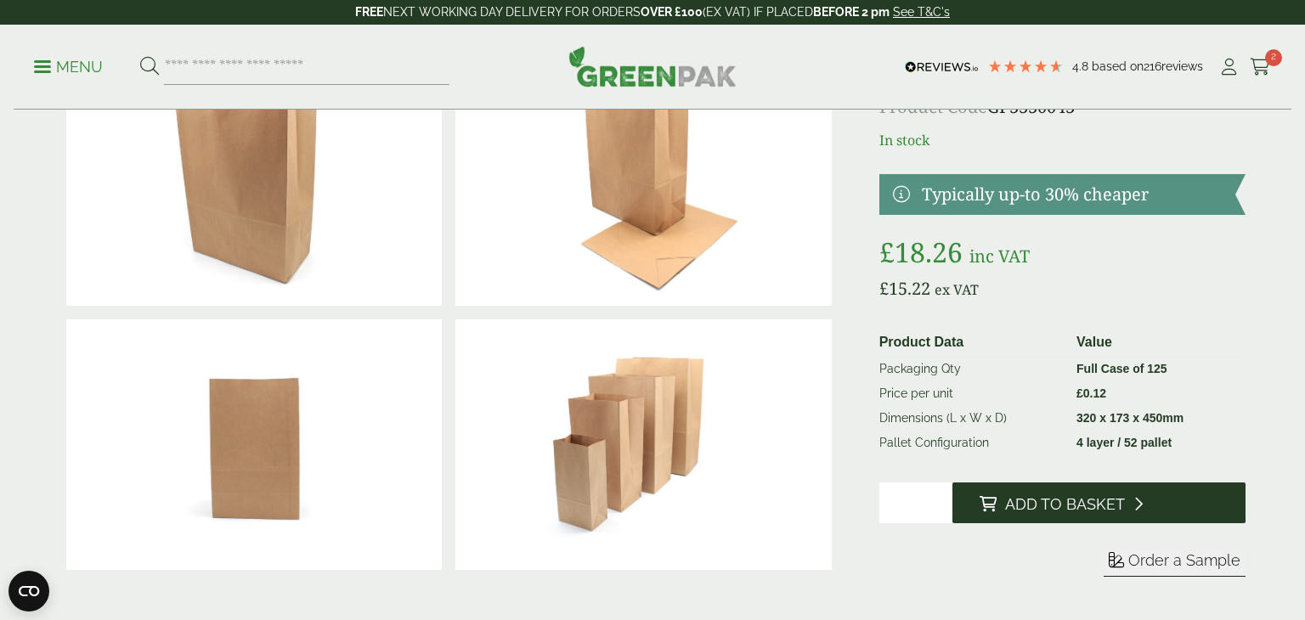
click at [1098, 502] on span "Add to Basket" at bounding box center [1065, 504] width 120 height 19
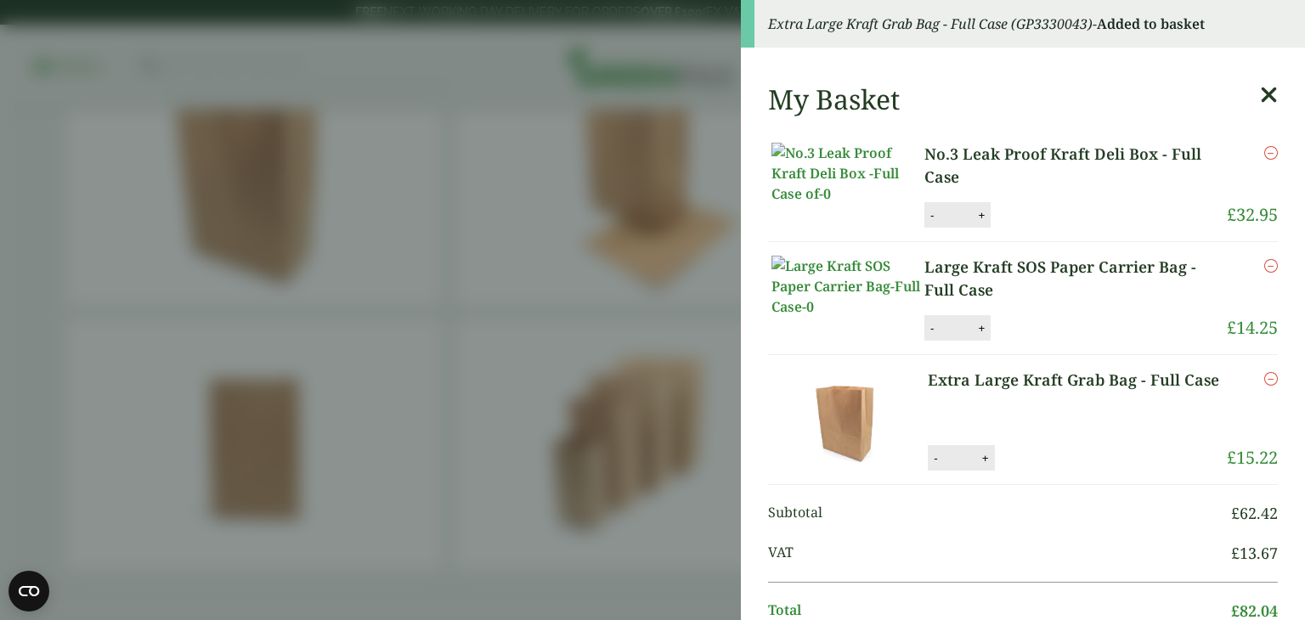
click at [589, 218] on aside "Extra Large Kraft Grab Bag - Full Case (GP3330043) - Added to basket My Basket …" at bounding box center [652, 310] width 1305 height 620
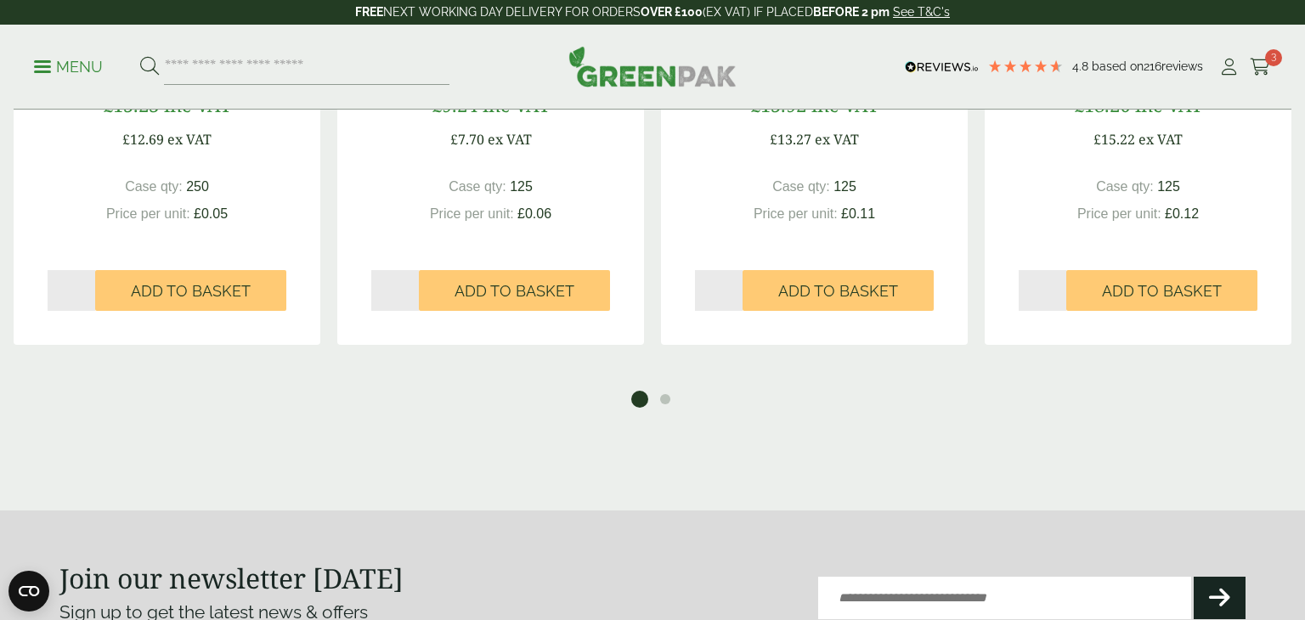
scroll to position [0, 0]
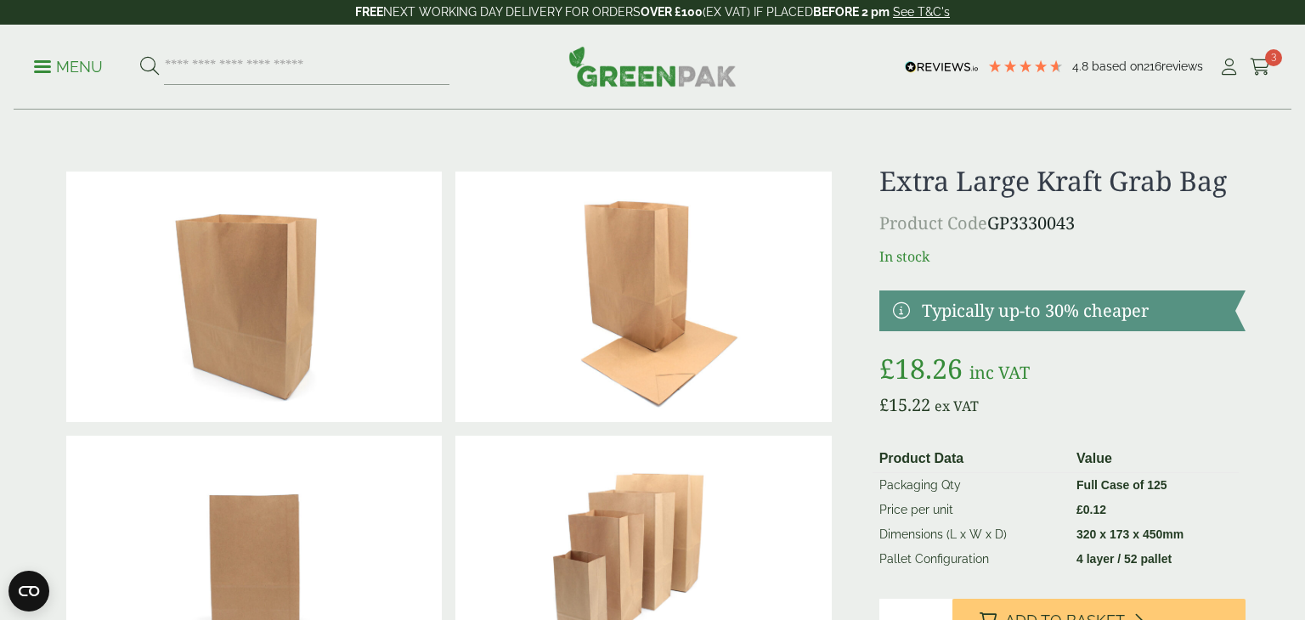
click at [74, 57] on p "Menu" at bounding box center [68, 67] width 69 height 20
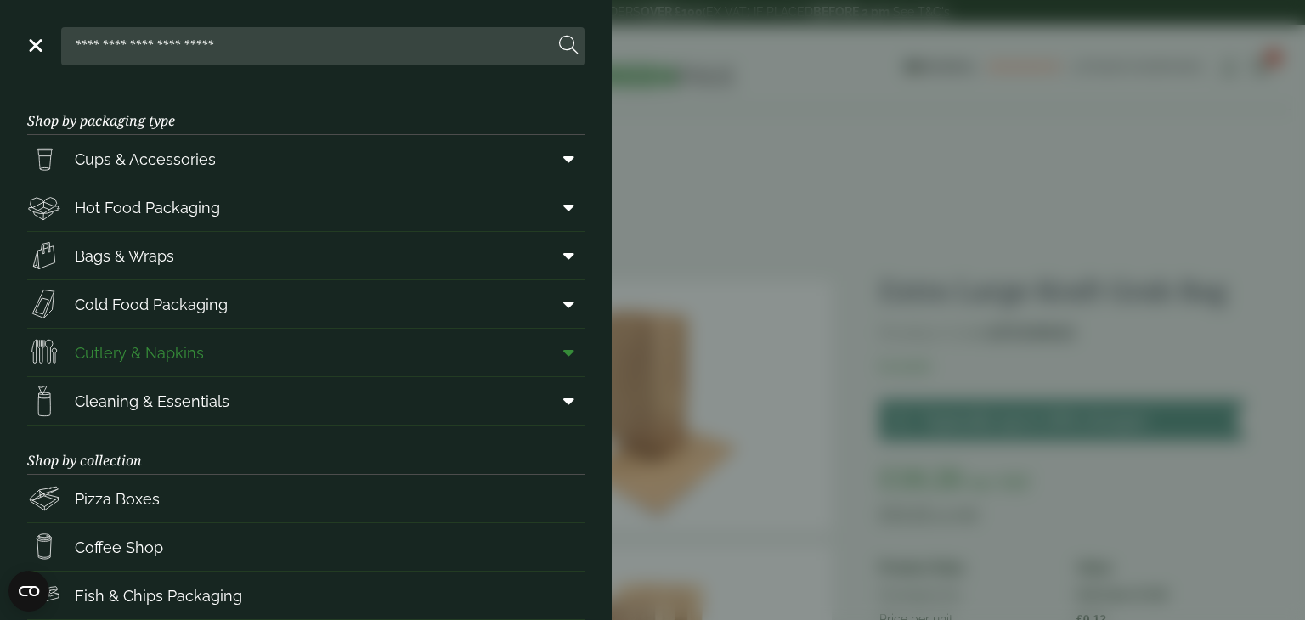
click at [155, 345] on span "Cutlery & Napkins" at bounding box center [139, 353] width 129 height 23
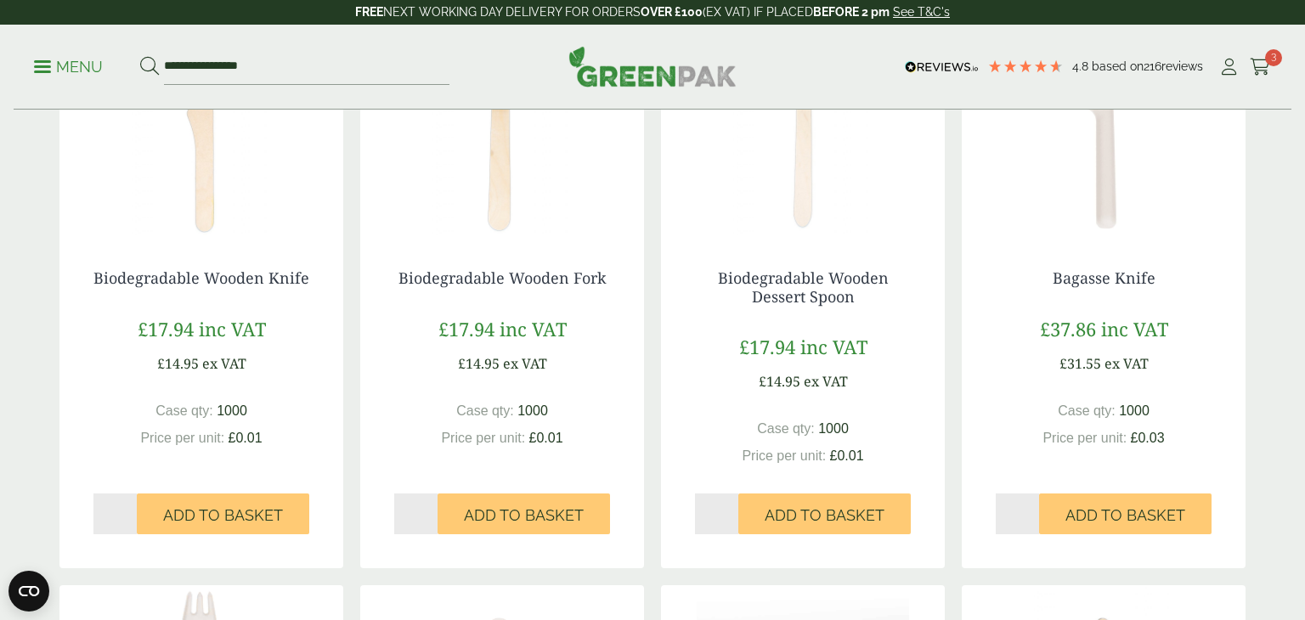
scroll to position [430, 0]
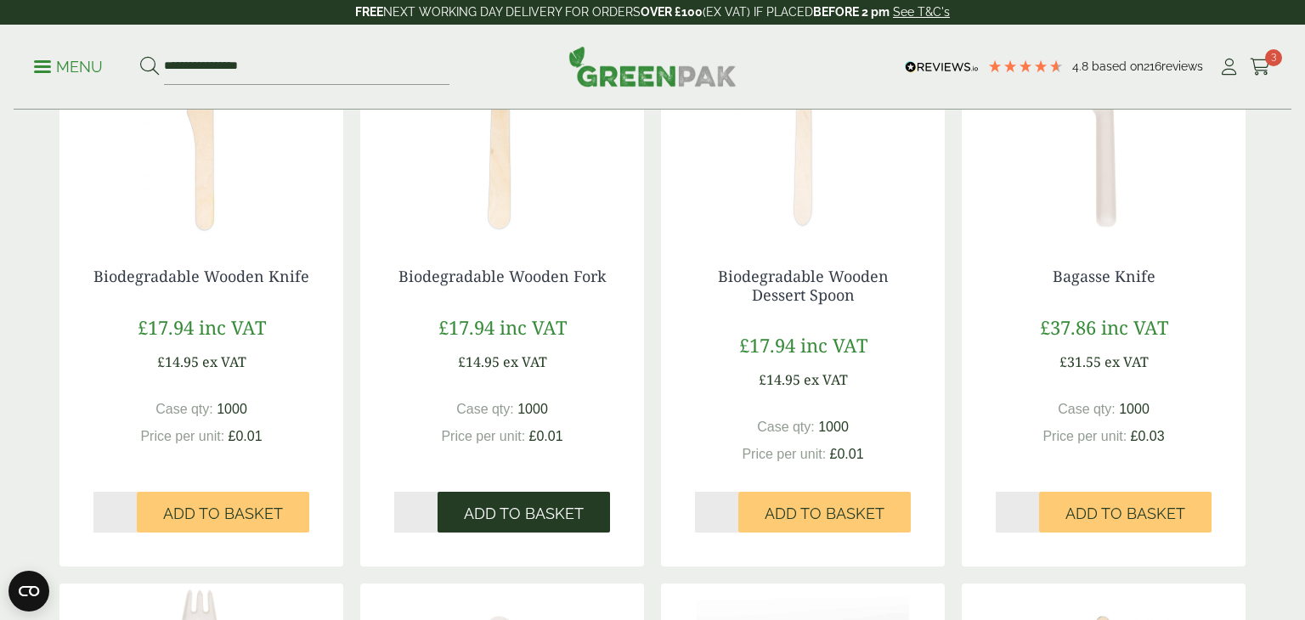
click at [545, 518] on span "Add to Basket" at bounding box center [524, 514] width 120 height 19
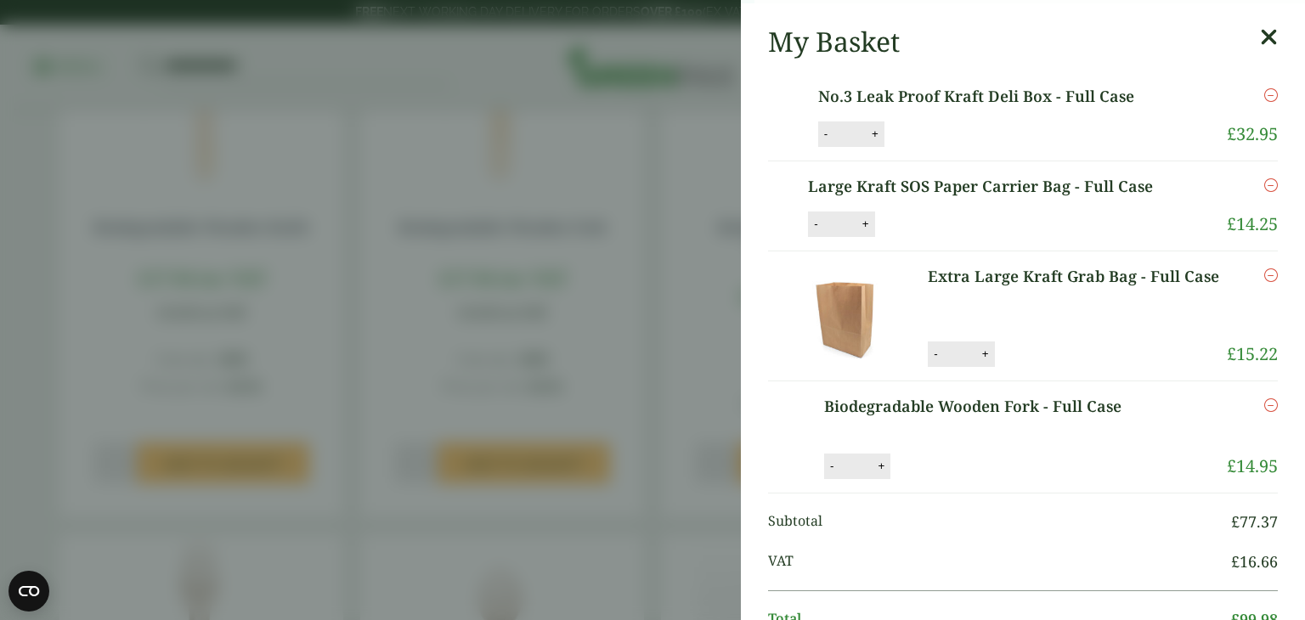
scroll to position [481, 0]
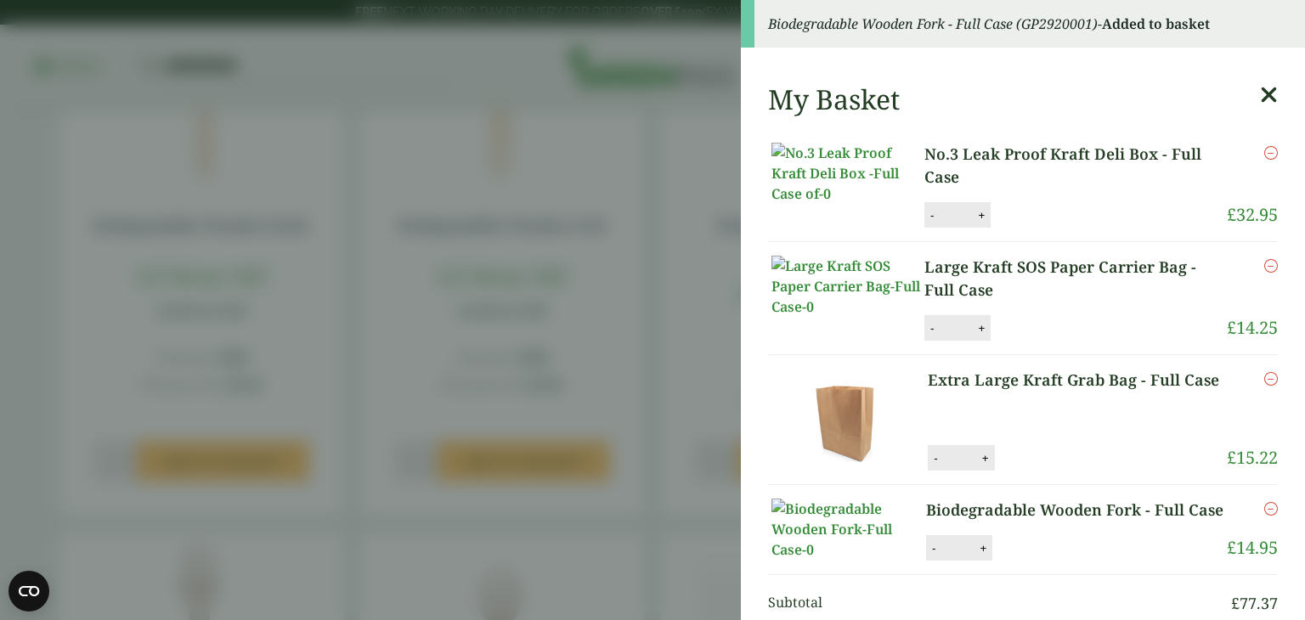
click at [258, 449] on aside "Biodegradable Wooden Fork - Full Case (GP2920001) - Added to basket My Basket N…" at bounding box center [652, 310] width 1305 height 620
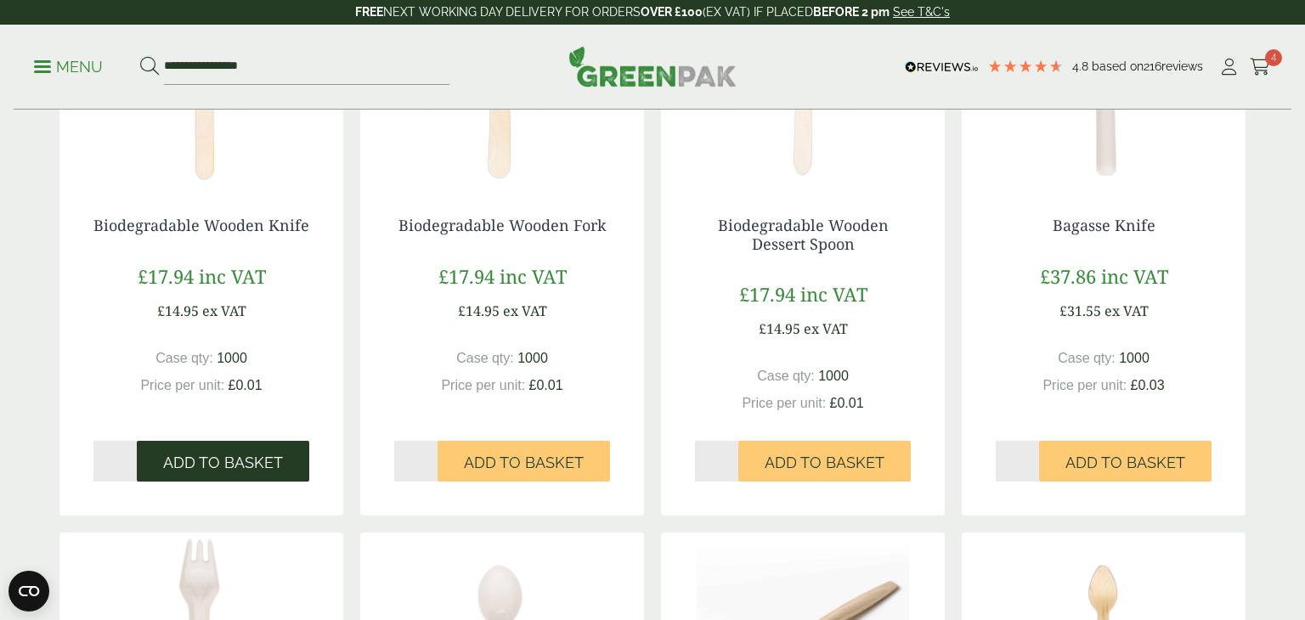
click at [251, 464] on span "Add to Basket" at bounding box center [223, 463] width 120 height 19
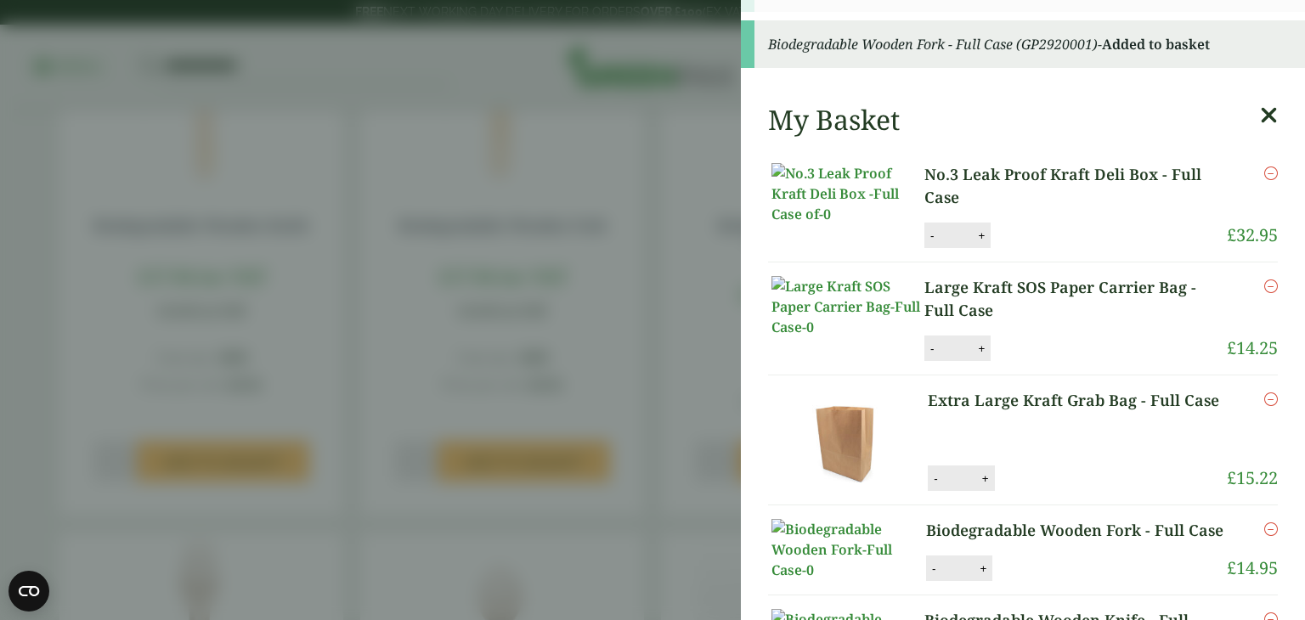
scroll to position [529, 0]
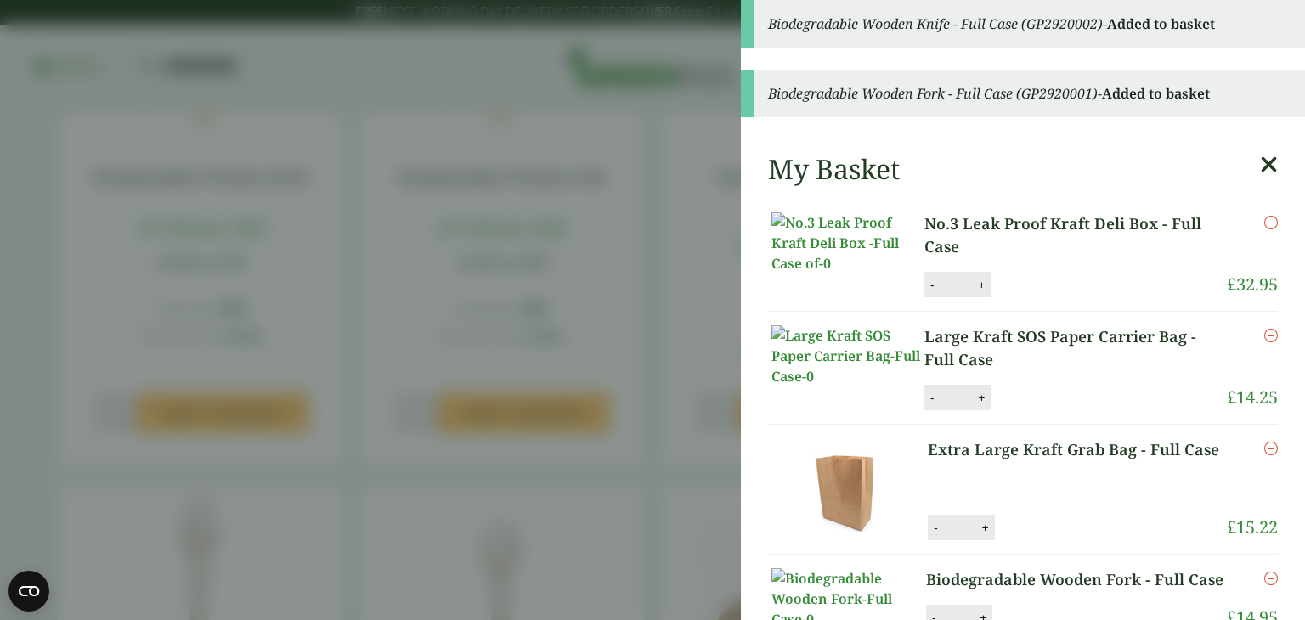
click at [584, 141] on aside "Biodegradable Wooden Knife - Full Case (GP2920002) - Added to basket Biodegrada…" at bounding box center [652, 310] width 1305 height 620
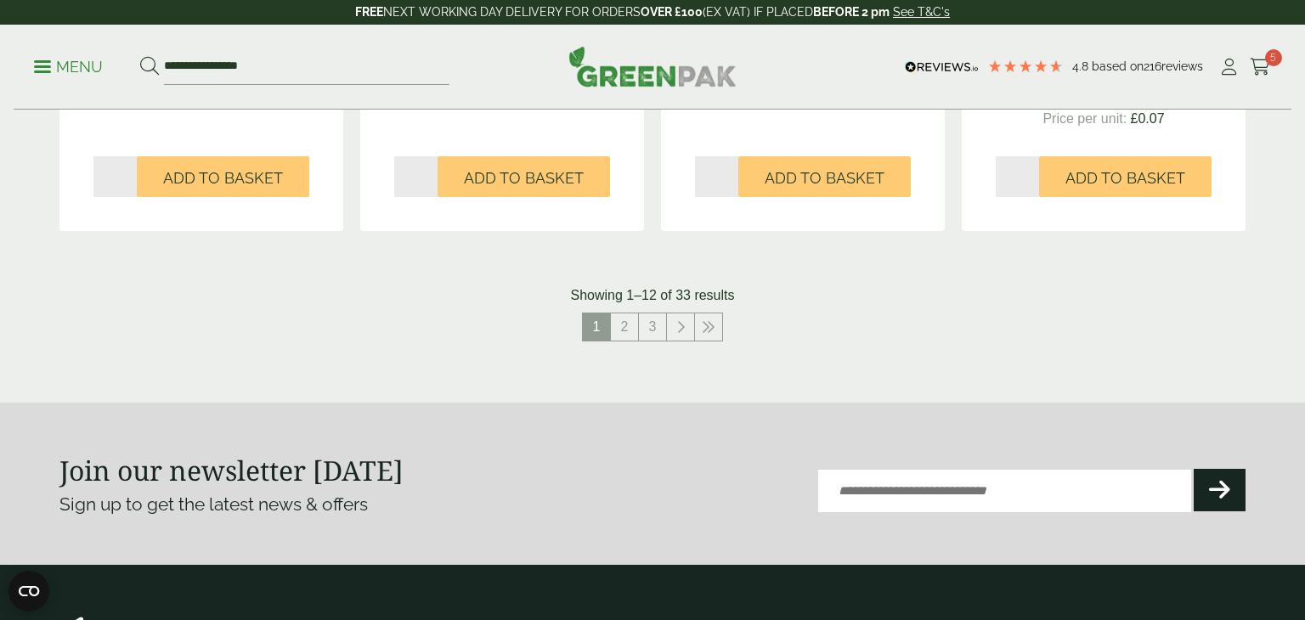
scroll to position [1911, 0]
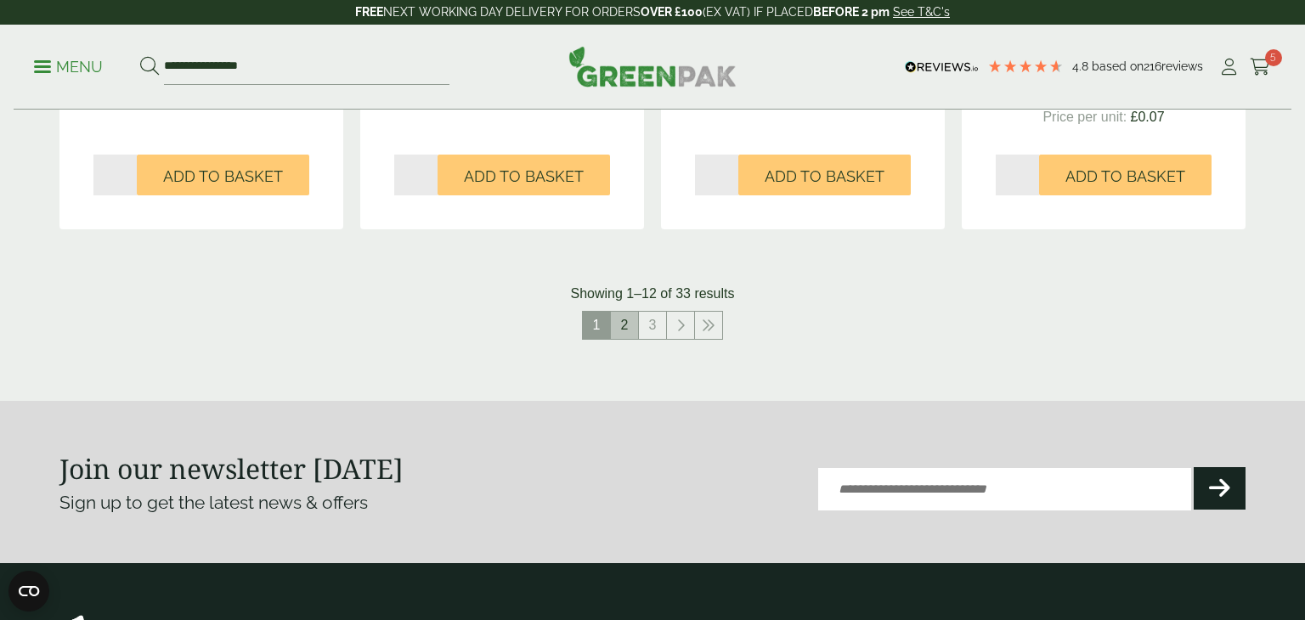
click at [625, 336] on link "2" at bounding box center [624, 325] width 27 height 27
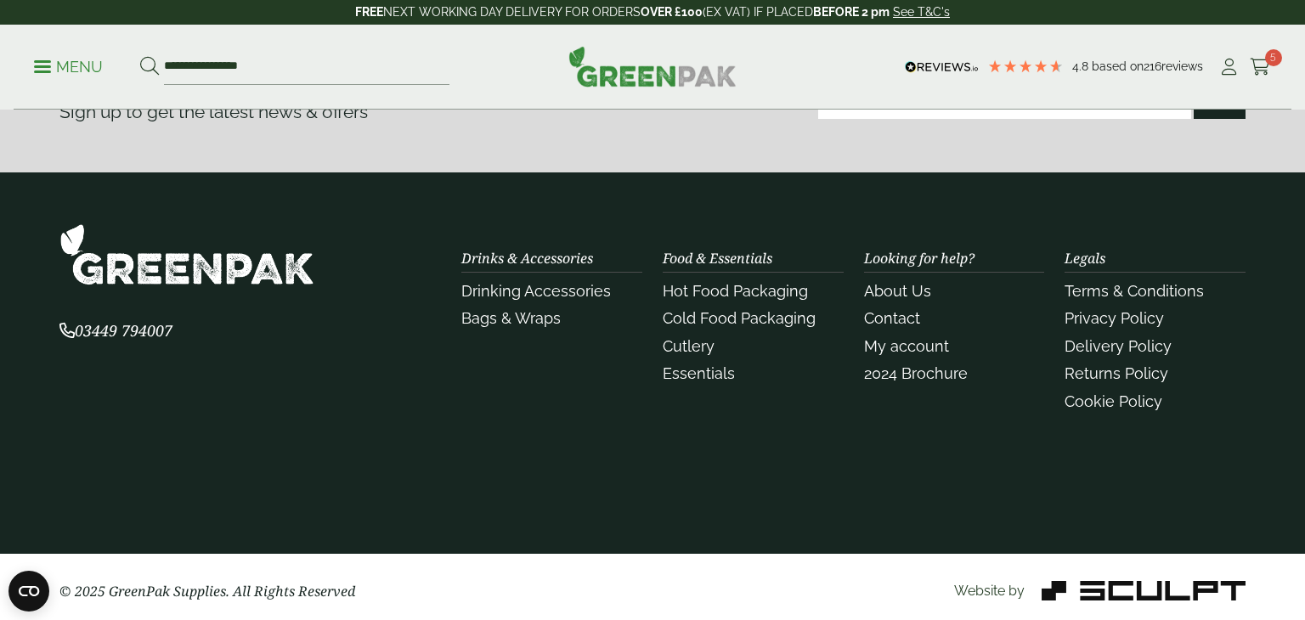
scroll to position [2292, 0]
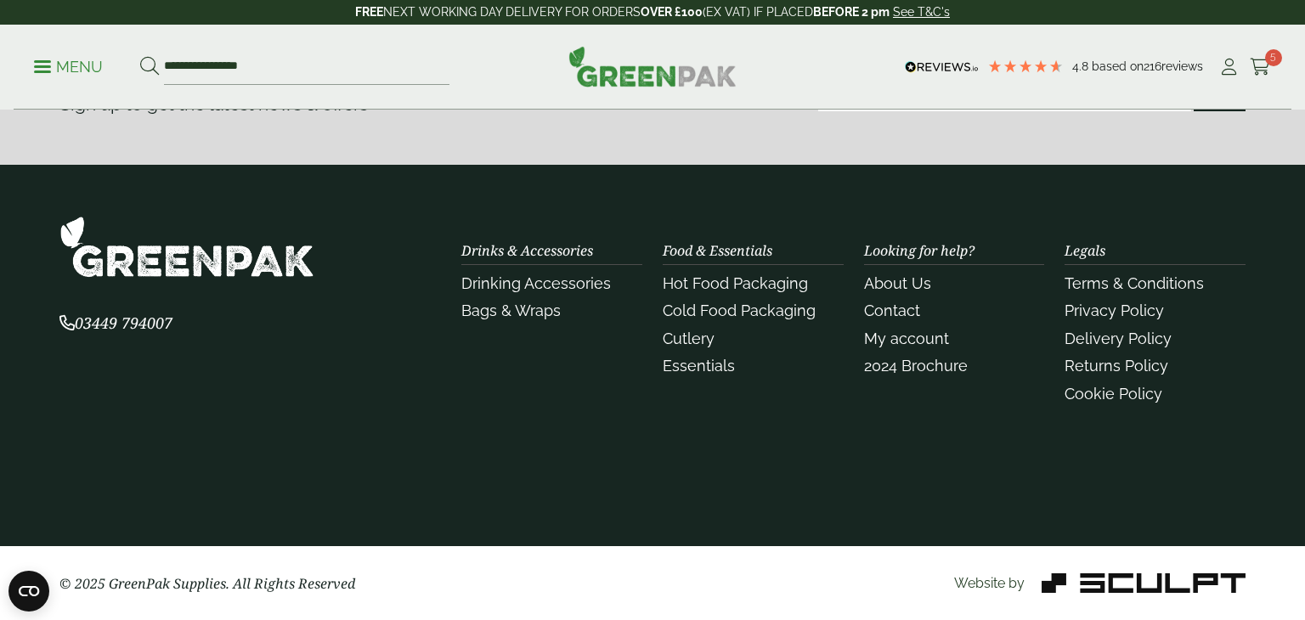
click at [89, 66] on p "Menu" at bounding box center [68, 67] width 69 height 20
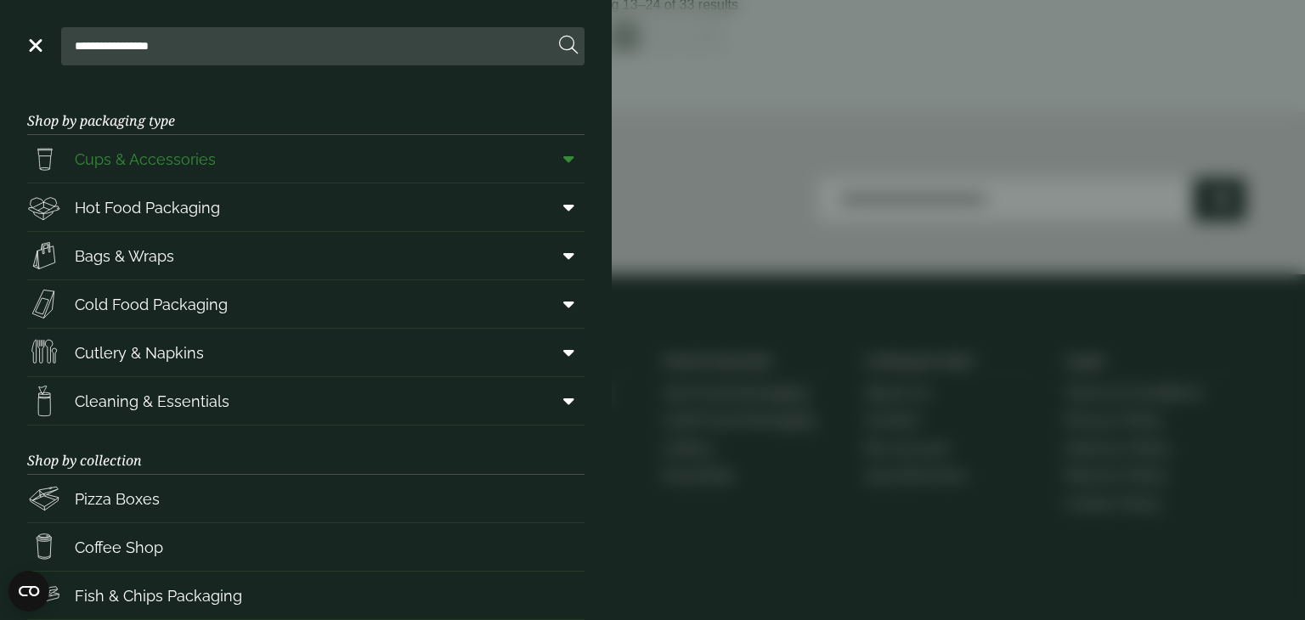
click at [198, 165] on span "Cups & Accessories" at bounding box center [145, 159] width 141 height 23
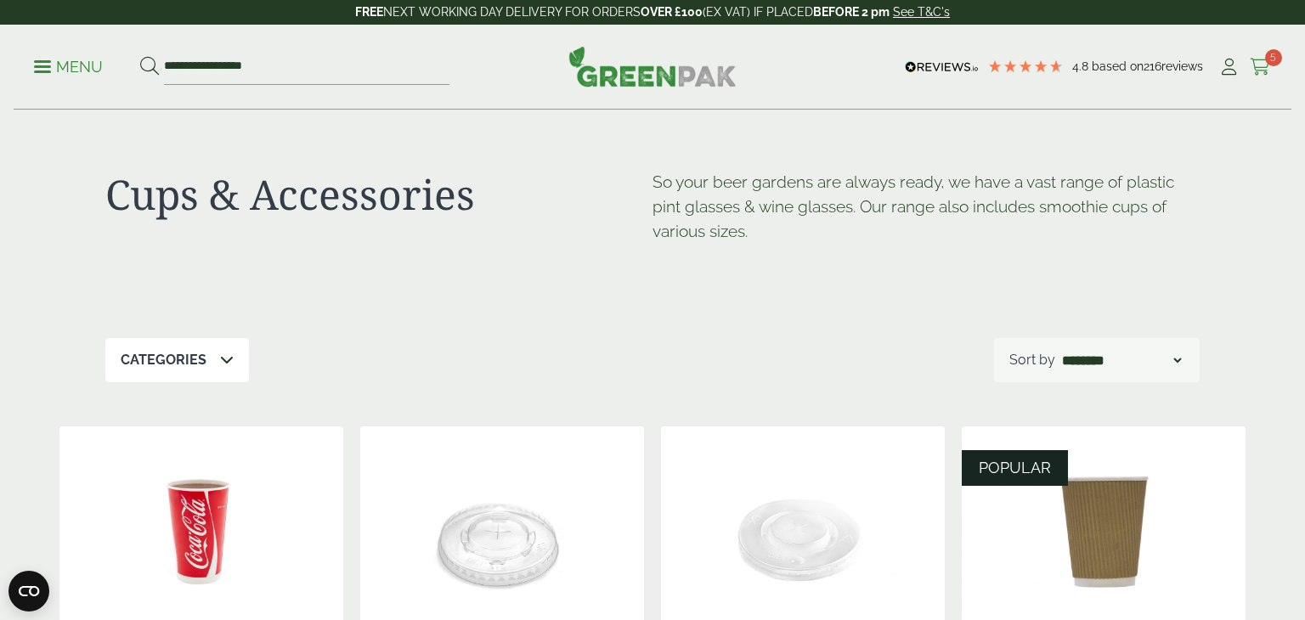
click at [1273, 63] on span "5" at bounding box center [1273, 57] width 17 height 17
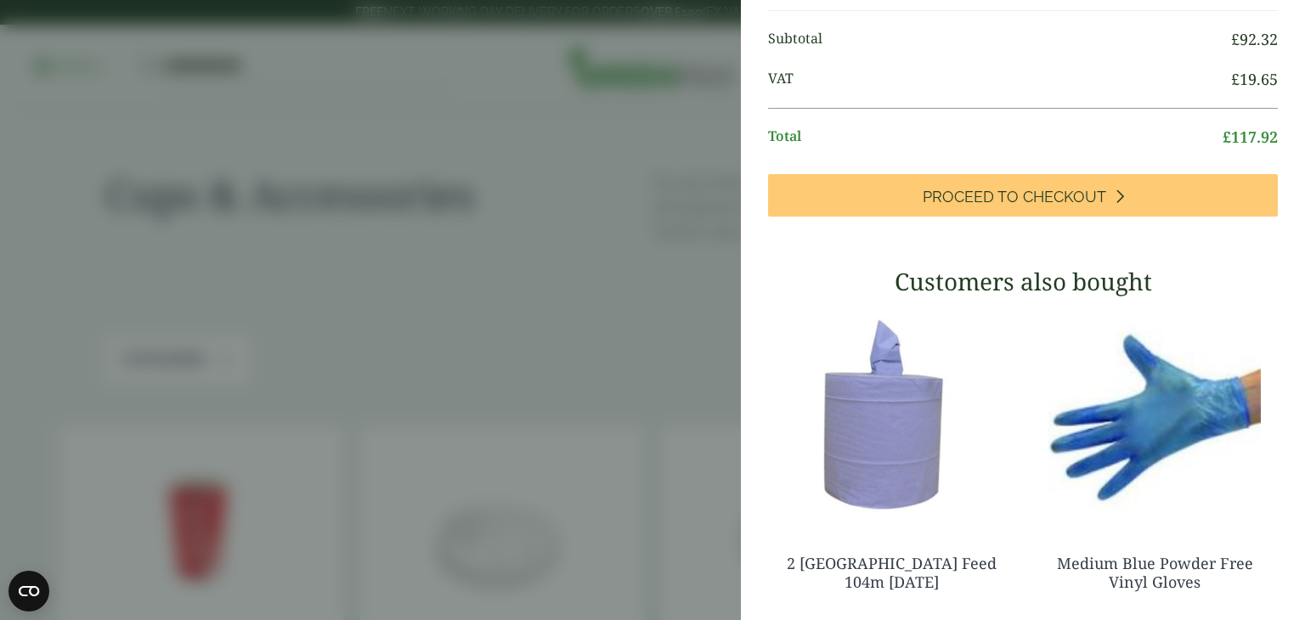
scroll to position [561, 0]
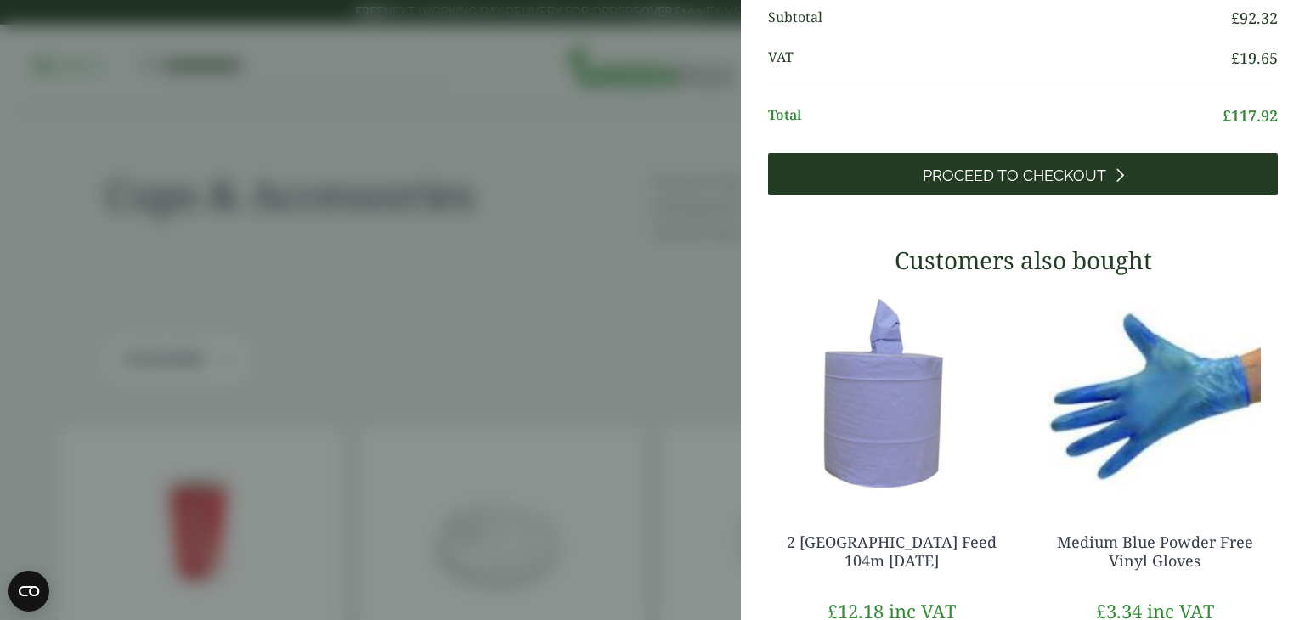
click at [954, 185] on span "Proceed to Checkout" at bounding box center [1015, 176] width 184 height 19
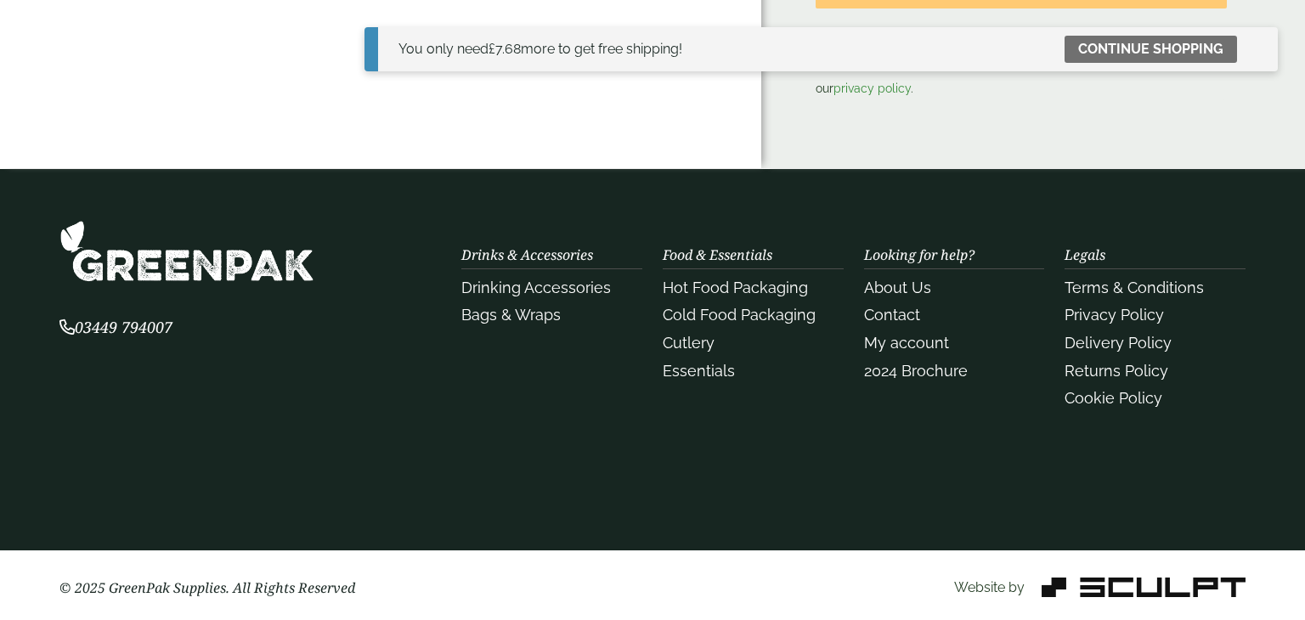
scroll to position [1291, 0]
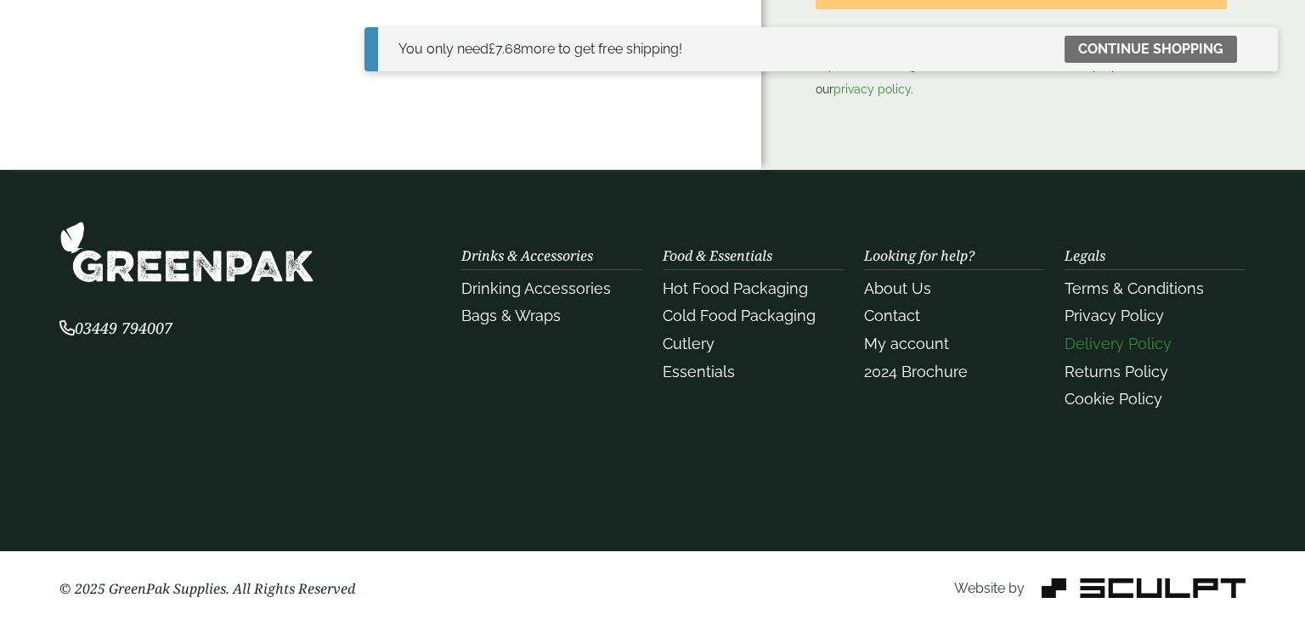
click at [1135, 341] on link "Delivery Policy" at bounding box center [1118, 344] width 107 height 18
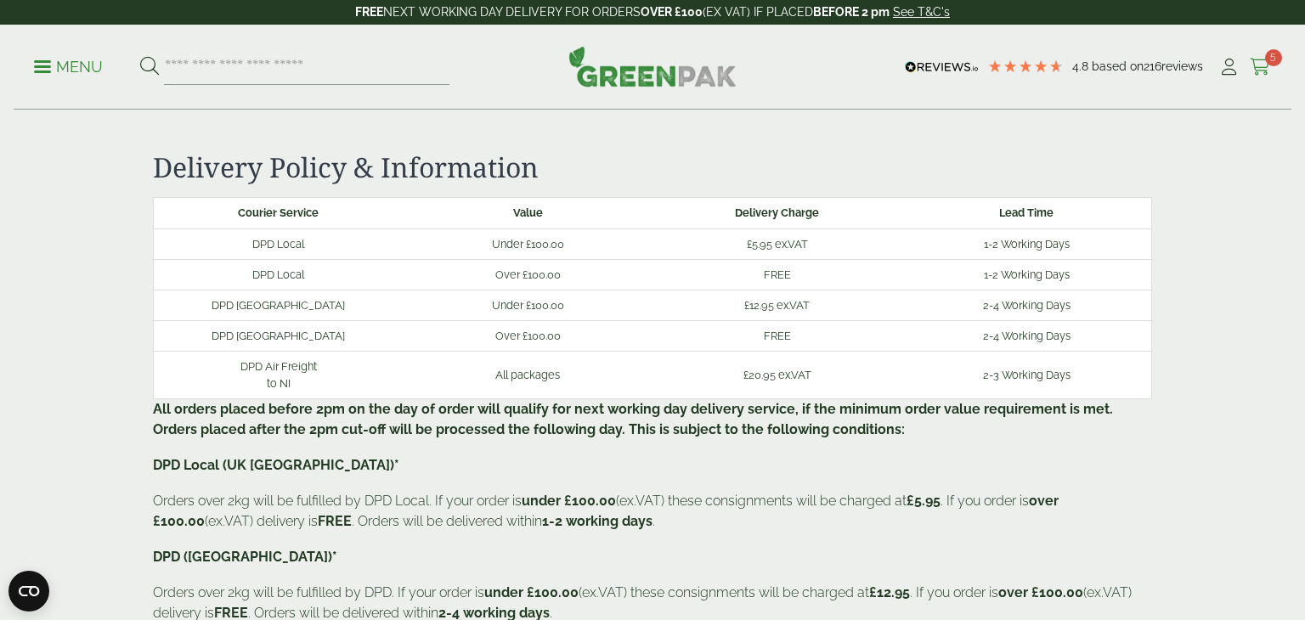
click at [1265, 73] on icon at bounding box center [1260, 67] width 21 height 17
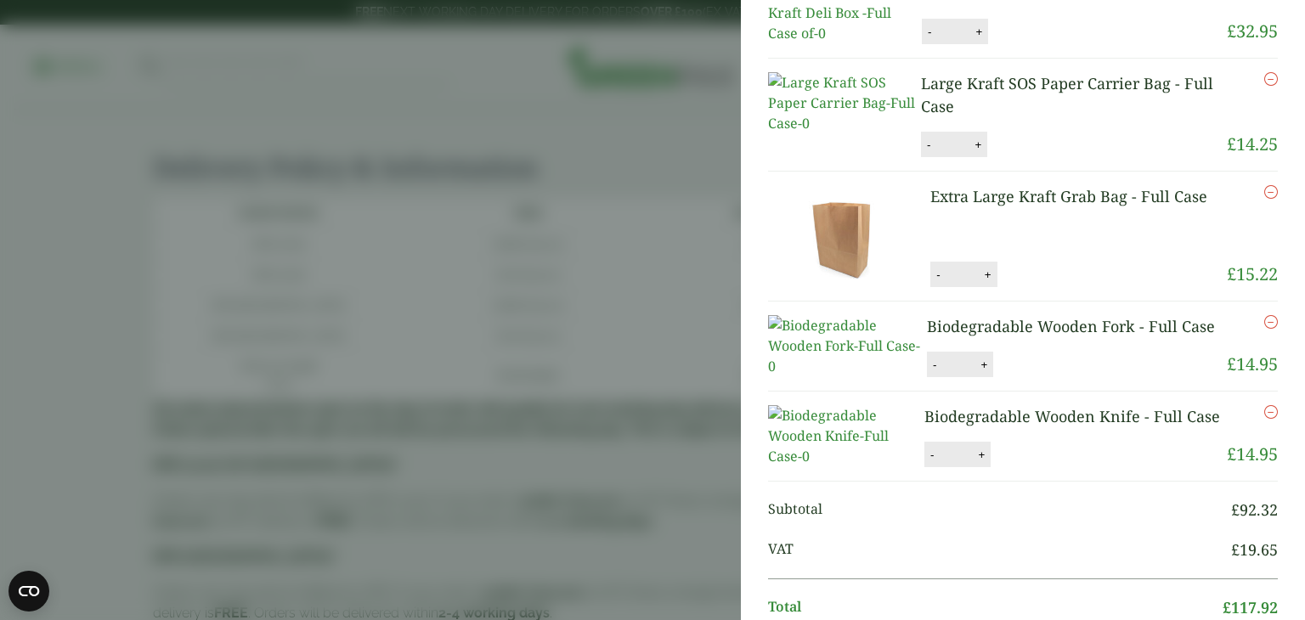
scroll to position [90, 0]
click at [987, 283] on button "+" at bounding box center [988, 275] width 17 height 14
type input "*"
click at [1034, 289] on button "Update" at bounding box center [1043, 275] width 85 height 25
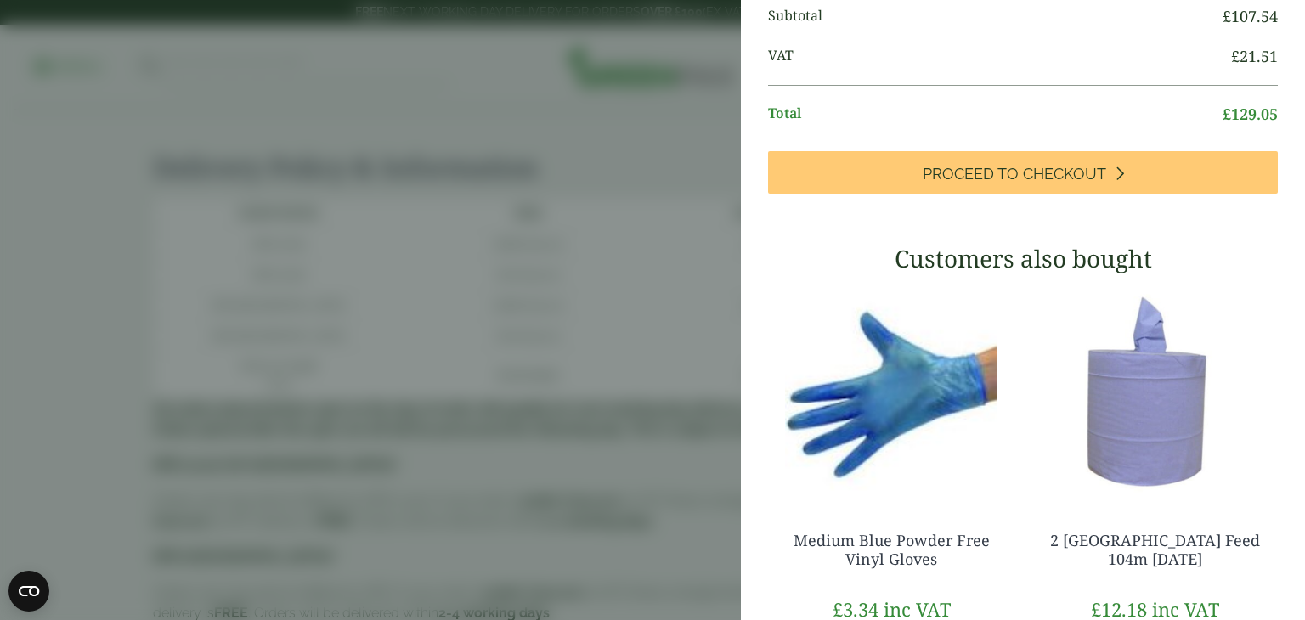
scroll to position [763, 0]
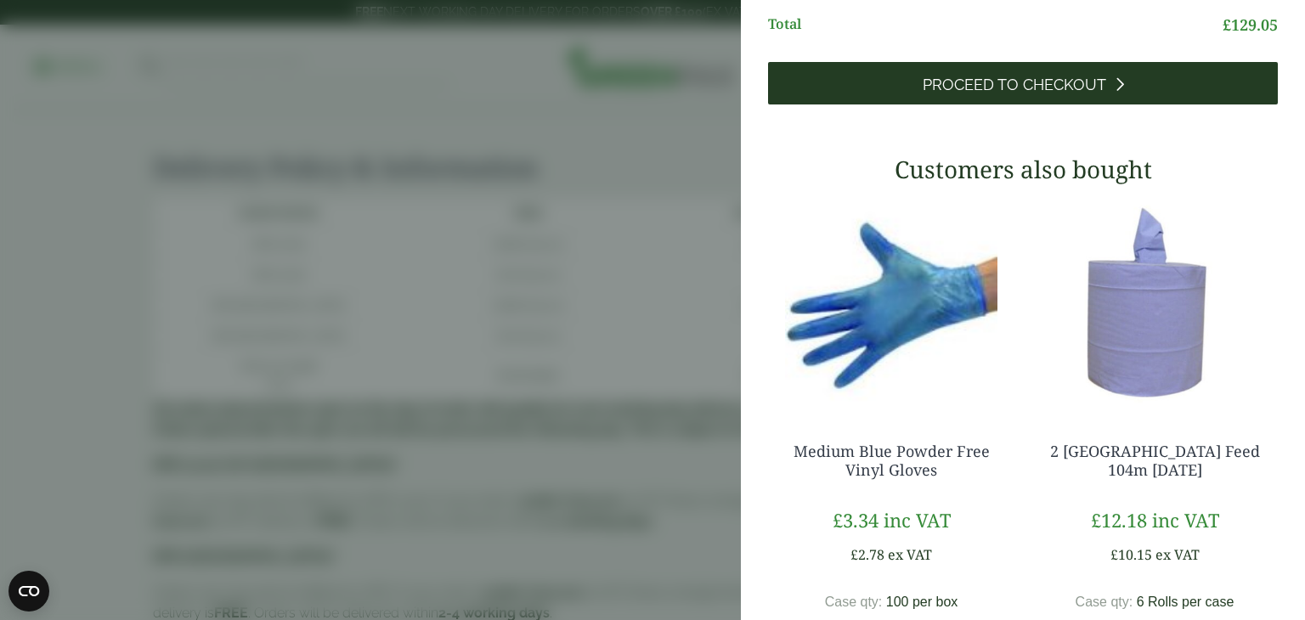
click at [1095, 94] on span "Proceed to Checkout" at bounding box center [1015, 85] width 184 height 19
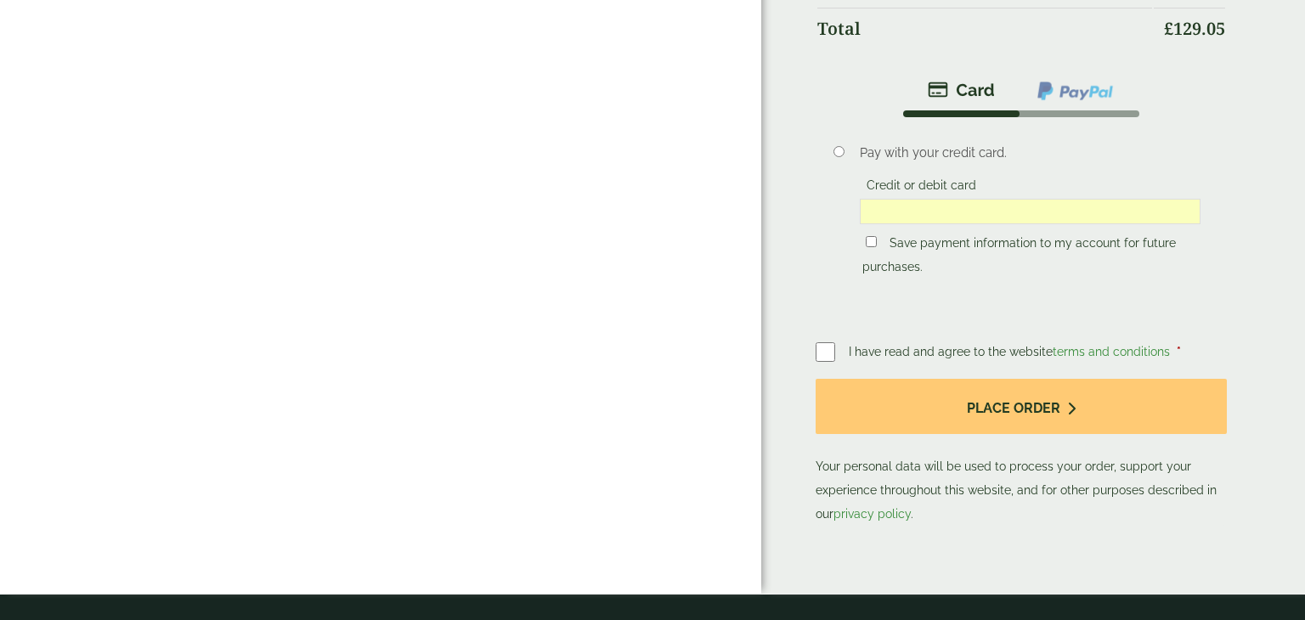
scroll to position [880, 0]
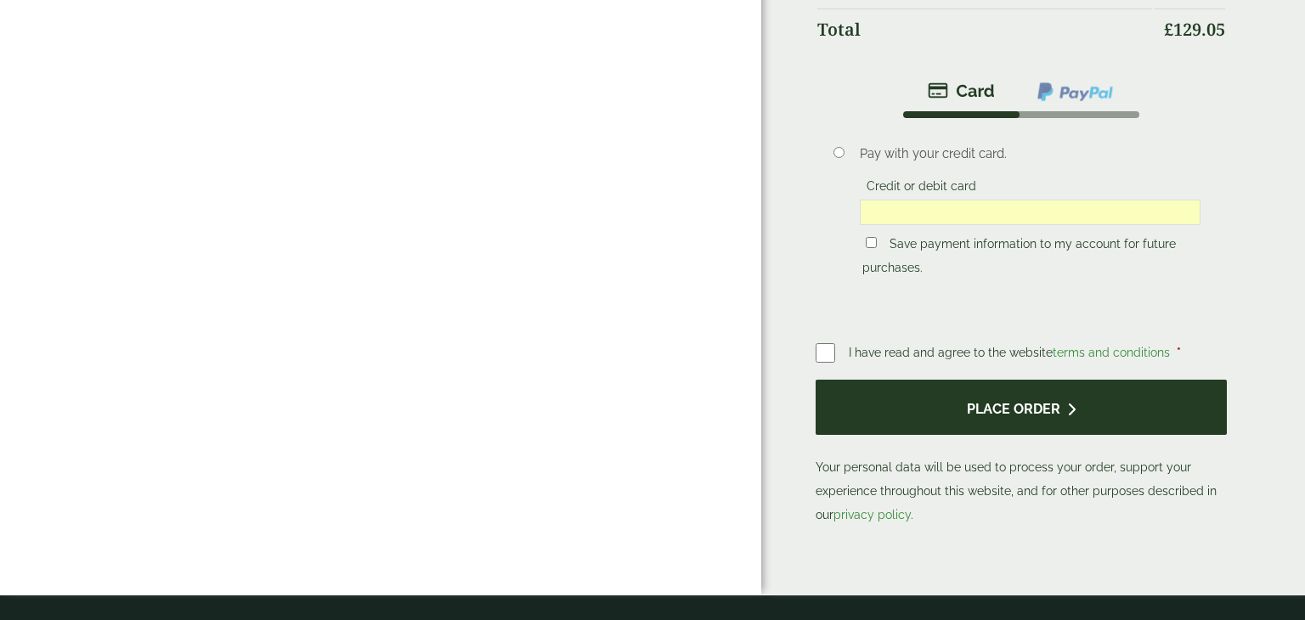
click at [1034, 414] on button "Place order" at bounding box center [1021, 407] width 411 height 55
